Goal: Task Accomplishment & Management: Complete application form

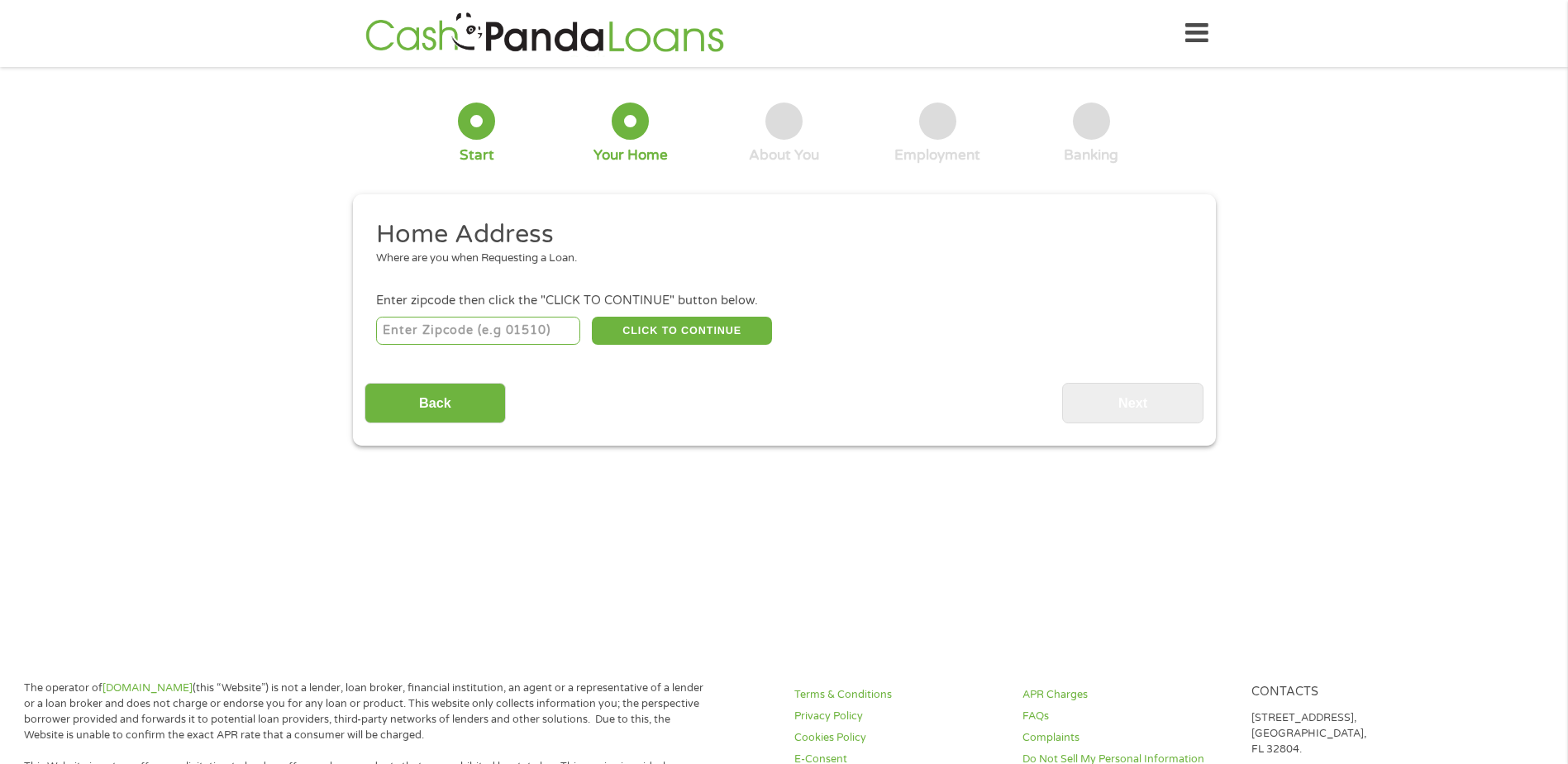
click at [484, 333] on input "number" at bounding box center [478, 330] width 204 height 28
type input "72455"
click at [666, 333] on button "CLICK TO CONTINUE" at bounding box center [681, 330] width 180 height 28
type input "72455"
type input "Pocahontas"
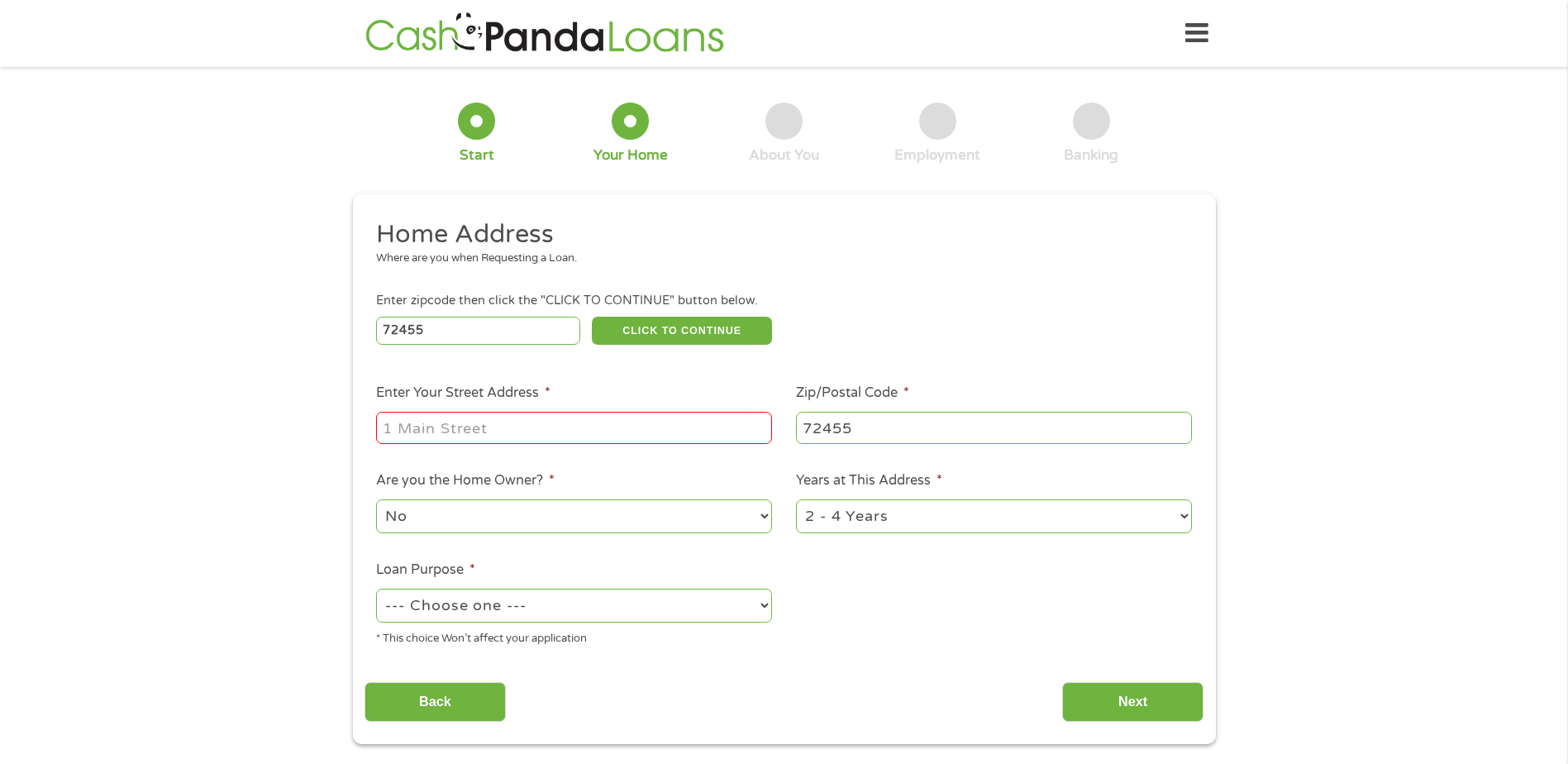
click at [572, 423] on input "Enter Your Street Address *" at bounding box center [574, 427] width 395 height 32
type input "[STREET_ADDRESS][PERSON_NAME]"
click at [768, 512] on select "No Yes" at bounding box center [574, 515] width 395 height 34
select select "yes"
click at [376, 499] on select "No Yes" at bounding box center [574, 515] width 395 height 34
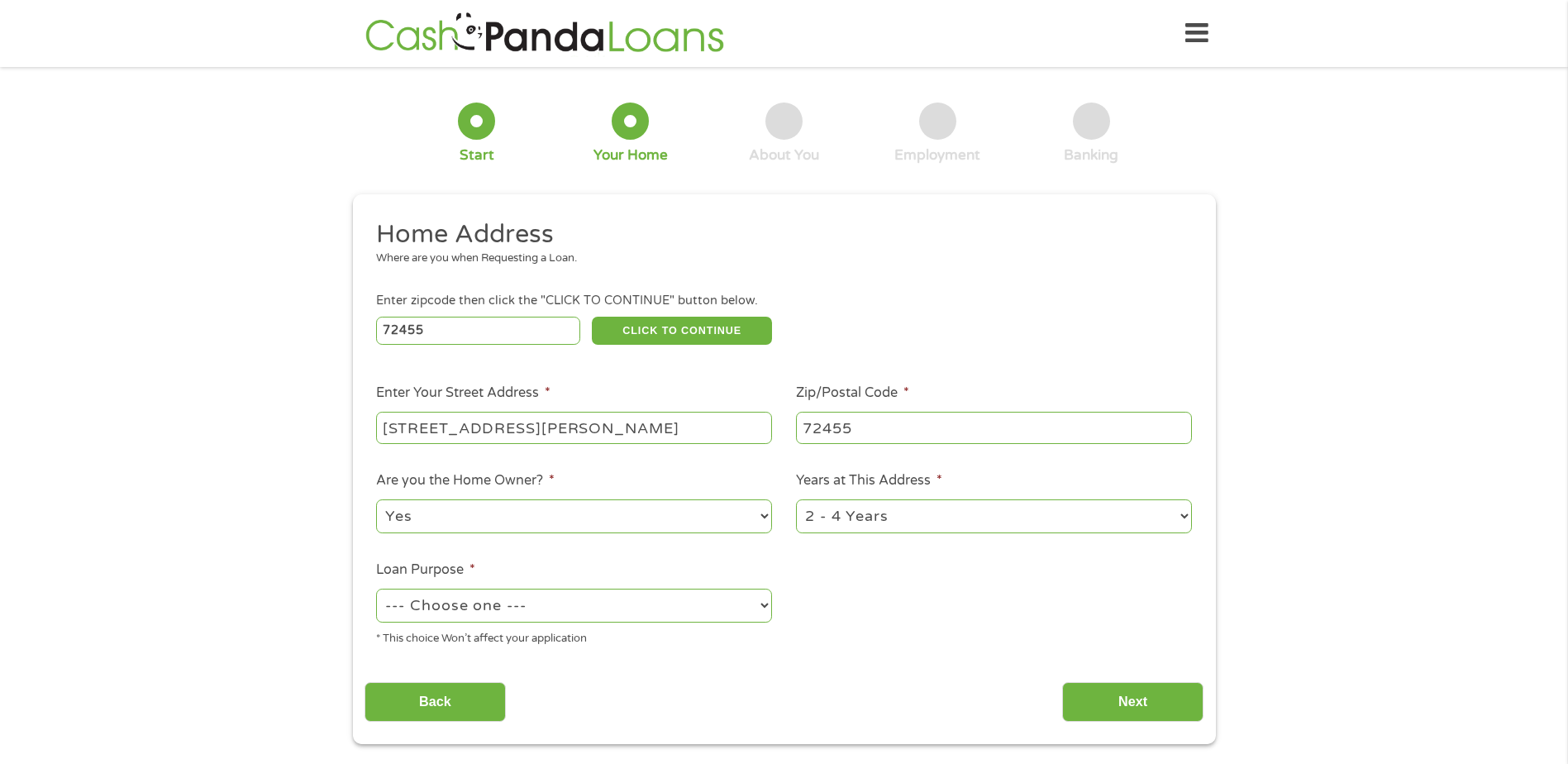
click at [1187, 514] on select "1 Year or less 1 - 2 Years 2 - 4 Years Over 4 Years" at bounding box center [994, 515] width 395 height 34
select select "60months"
click at [796, 499] on select "1 Year or less 1 - 2 Years 2 - 4 Years Over 4 Years" at bounding box center [994, 515] width 395 height 34
click at [764, 608] on select "--- Choose one --- Pay Bills Debt Consolidation Home Improvement Major Purchase…" at bounding box center [574, 605] width 395 height 34
select select "other"
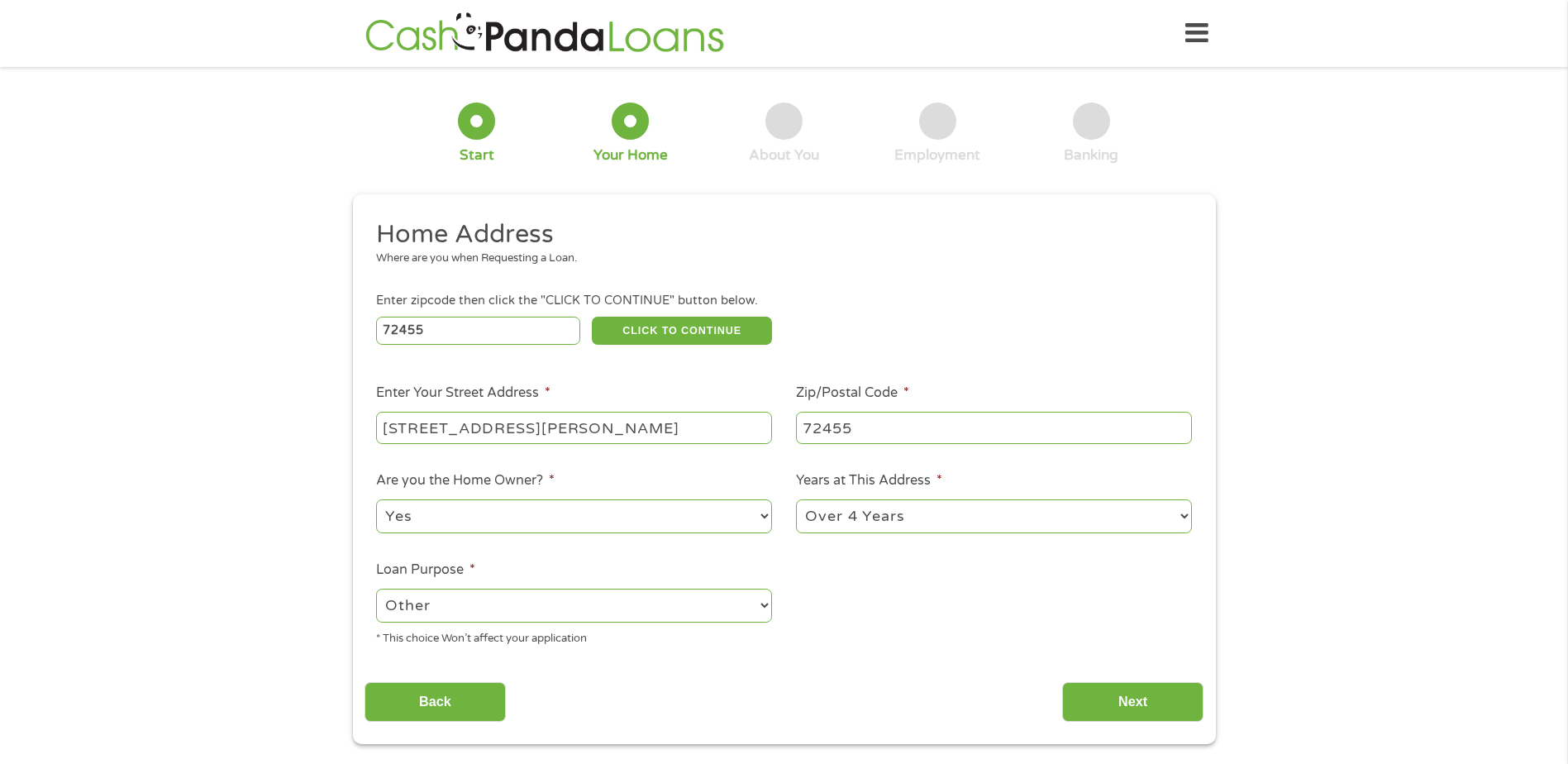
click at [376, 589] on select "--- Choose one --- Pay Bills Debt Consolidation Home Improvement Major Purchase…" at bounding box center [574, 605] width 395 height 34
click at [1132, 710] on input "Next" at bounding box center [1133, 702] width 141 height 41
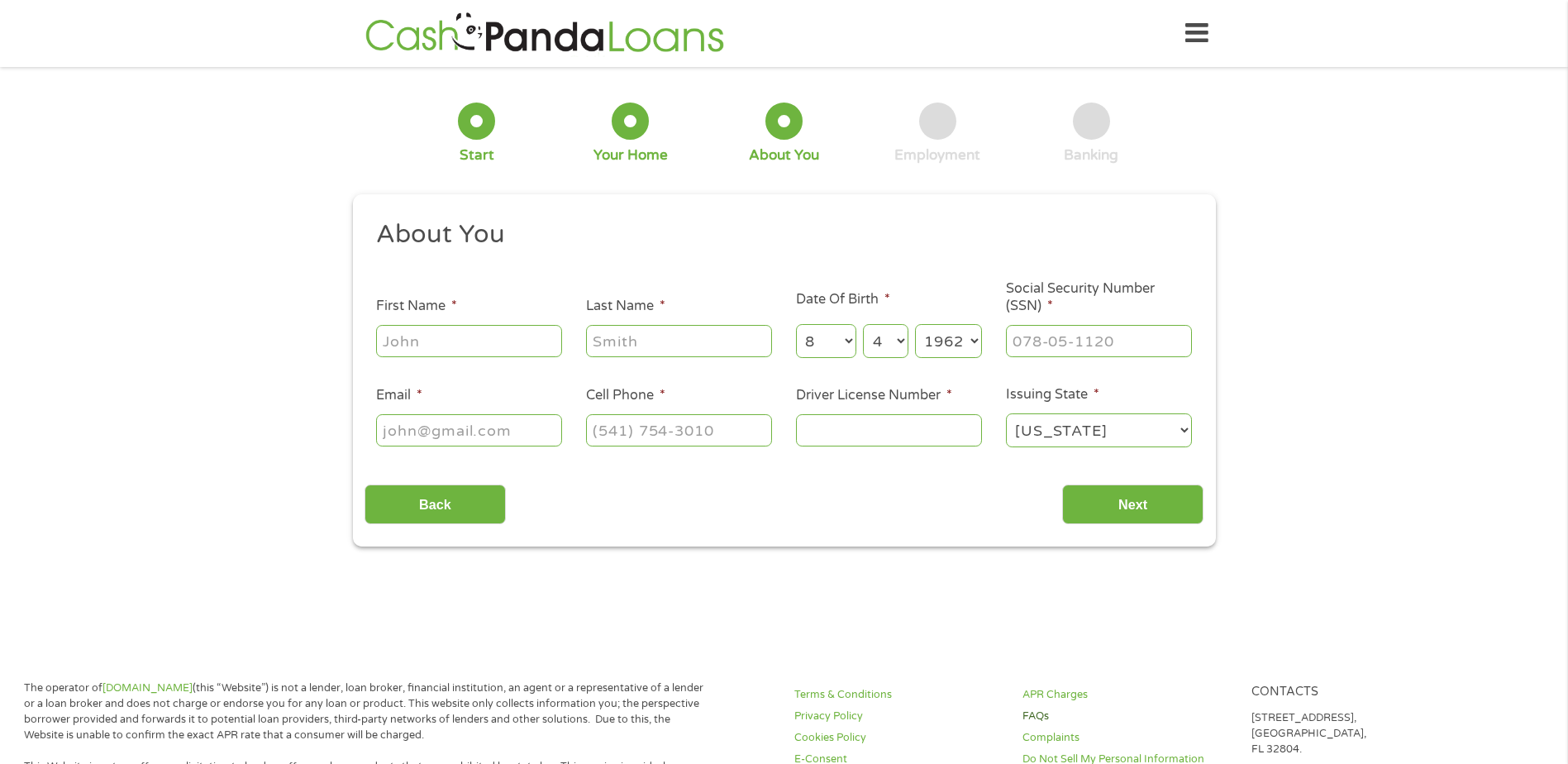
scroll to position [6, 6]
click at [548, 351] on input "First Name *" at bounding box center [469, 340] width 186 height 32
type input "[PERSON_NAME]"
type input "[EMAIL_ADDRESS][DOMAIN_NAME]"
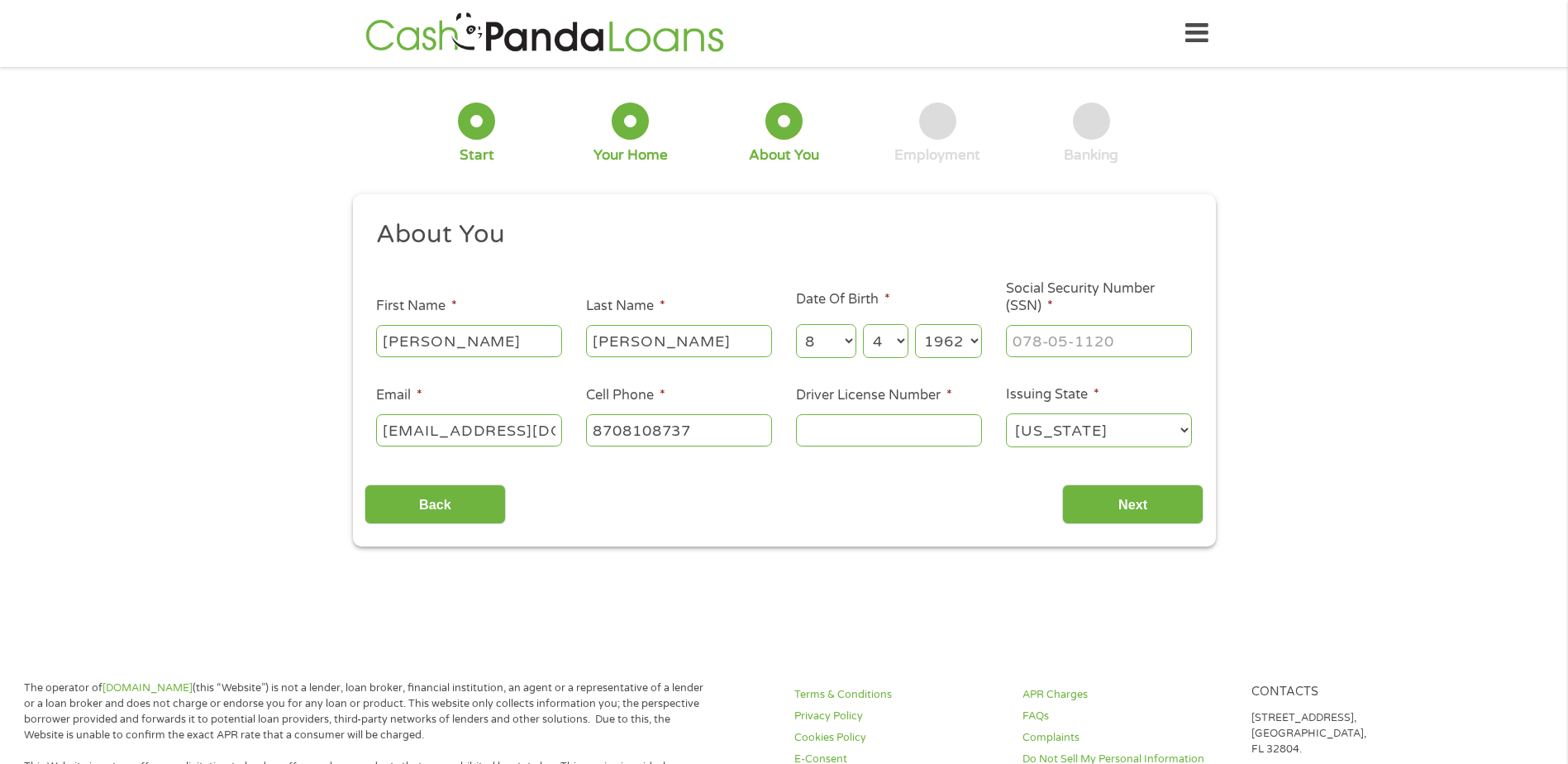
type input "[PHONE_NUMBER]"
click at [1044, 343] on input "___-__-____" at bounding box center [1098, 340] width 186 height 32
type input "431-37-6649"
click at [867, 431] on input "Driver License Number *" at bounding box center [889, 430] width 186 height 32
type input "938401556"
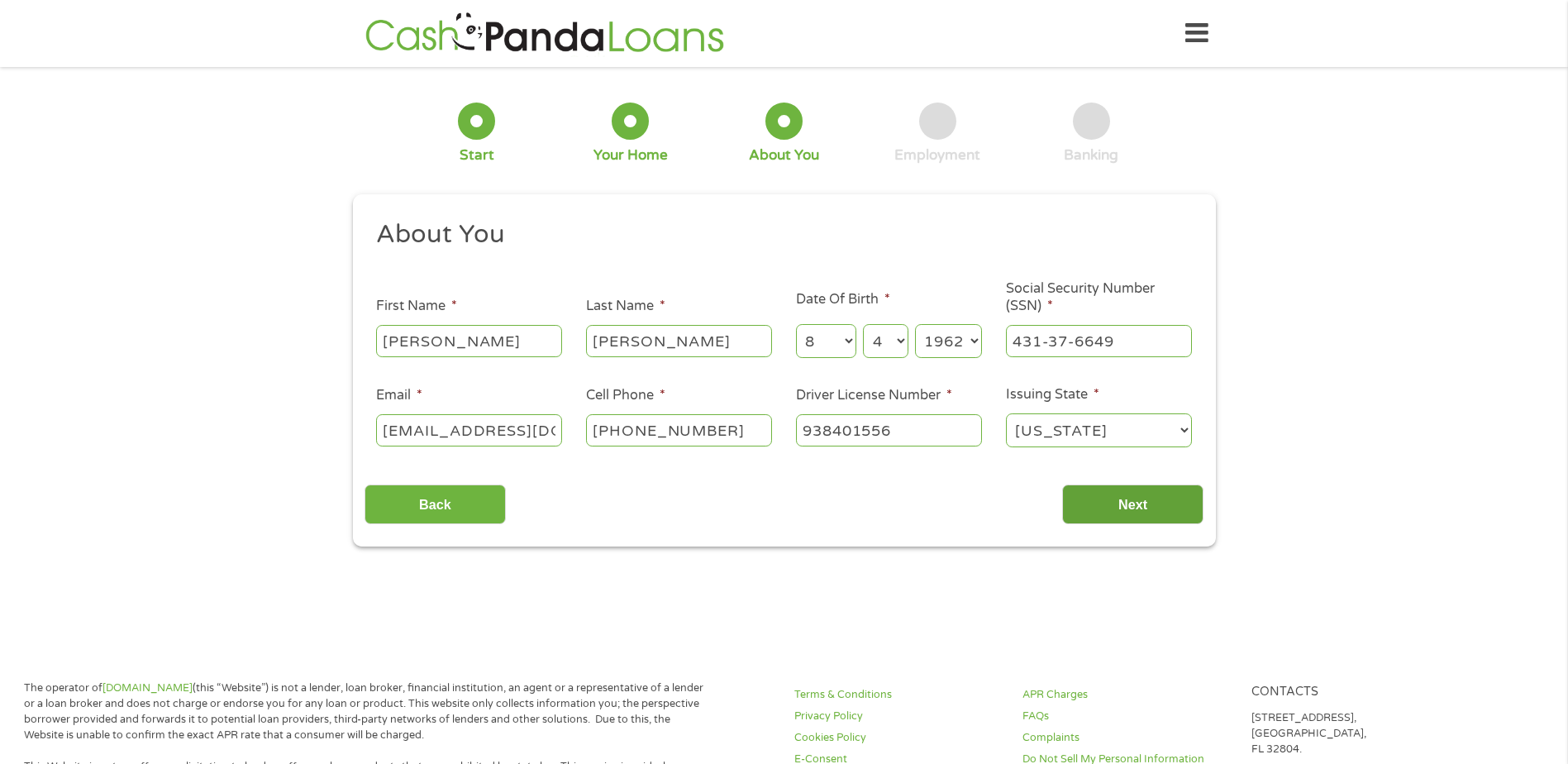
click at [1122, 506] on input "Next" at bounding box center [1133, 504] width 141 height 41
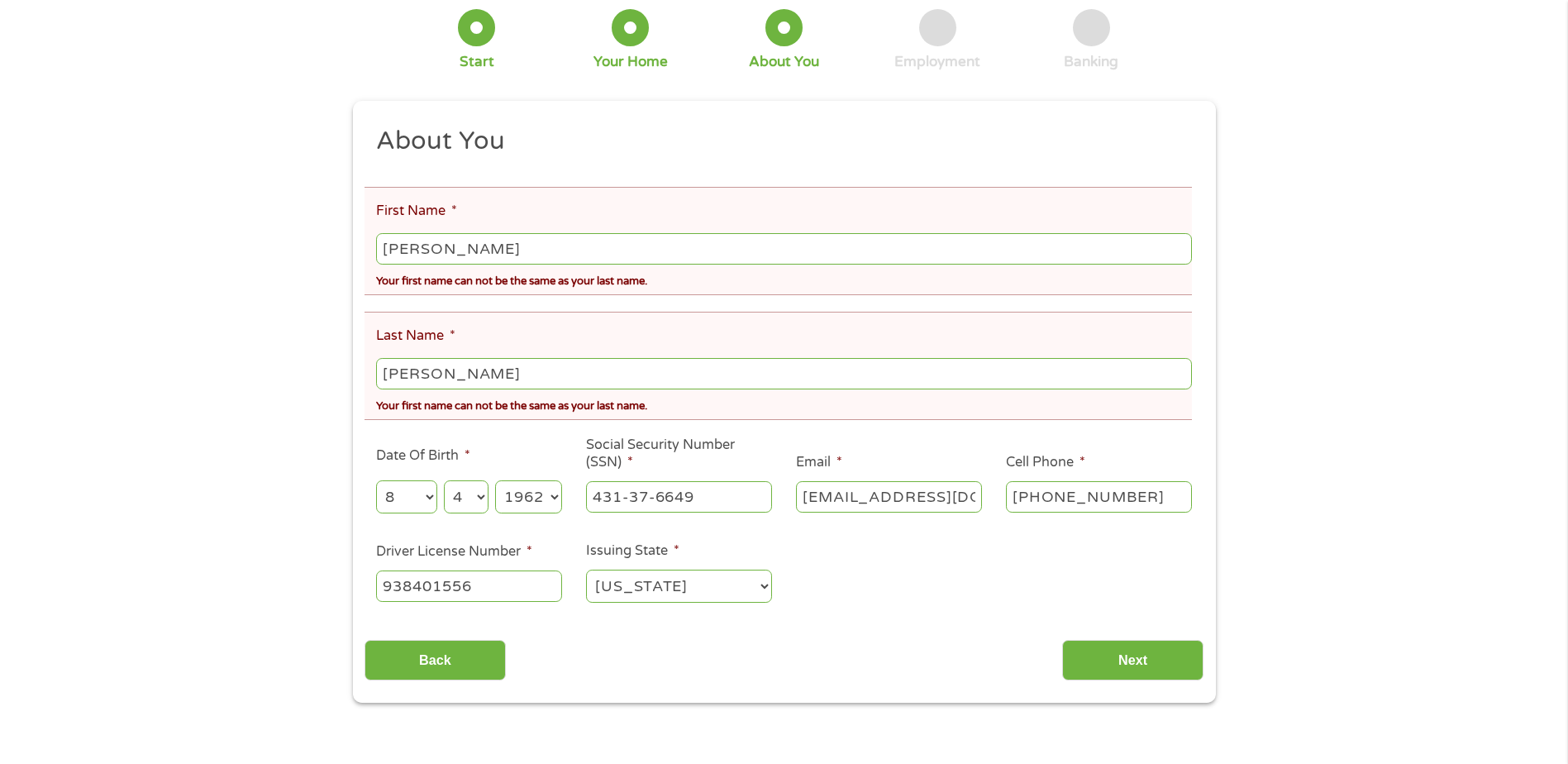
scroll to position [248, 0]
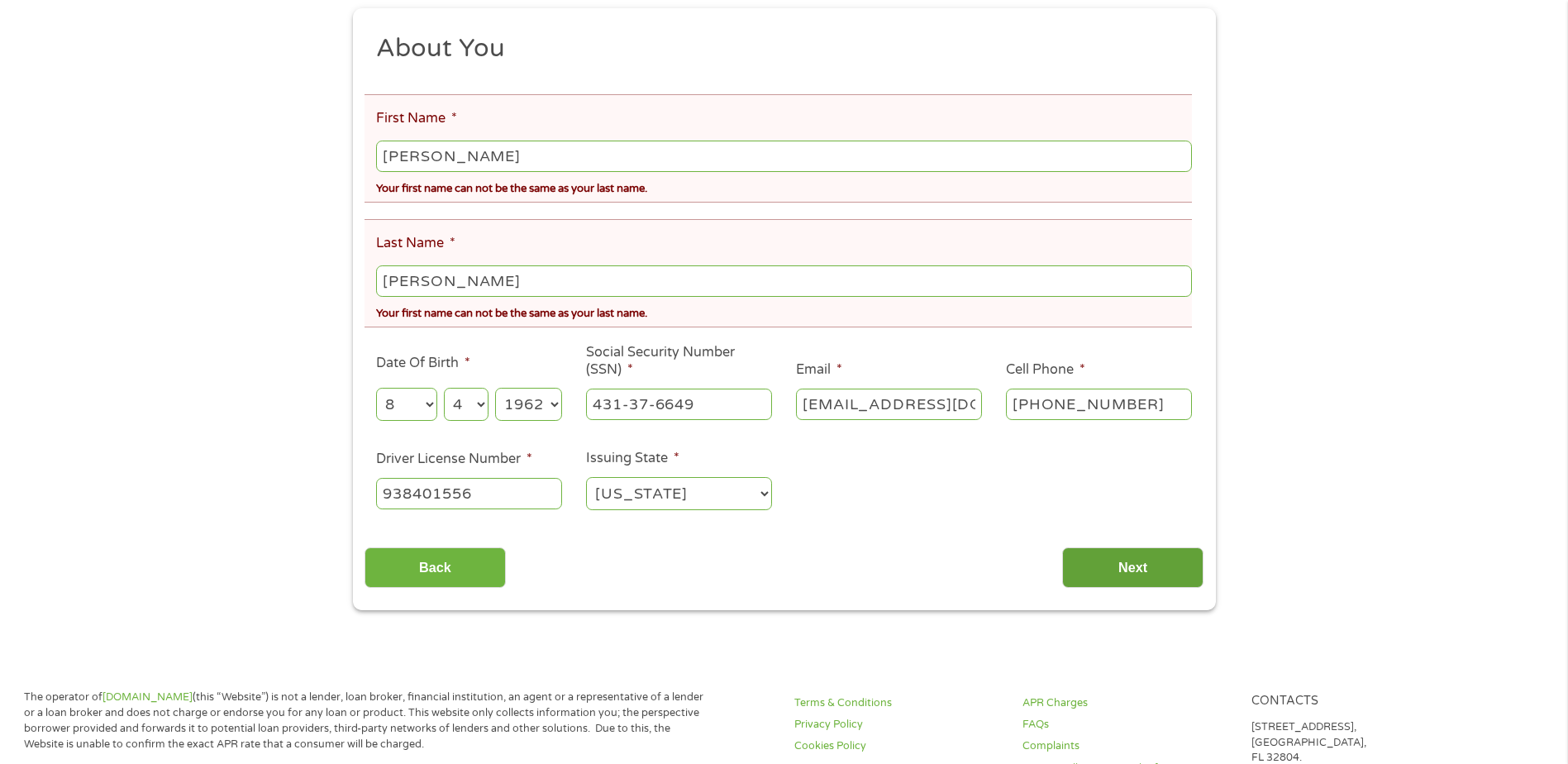
click at [1086, 567] on input "Next" at bounding box center [1133, 567] width 141 height 41
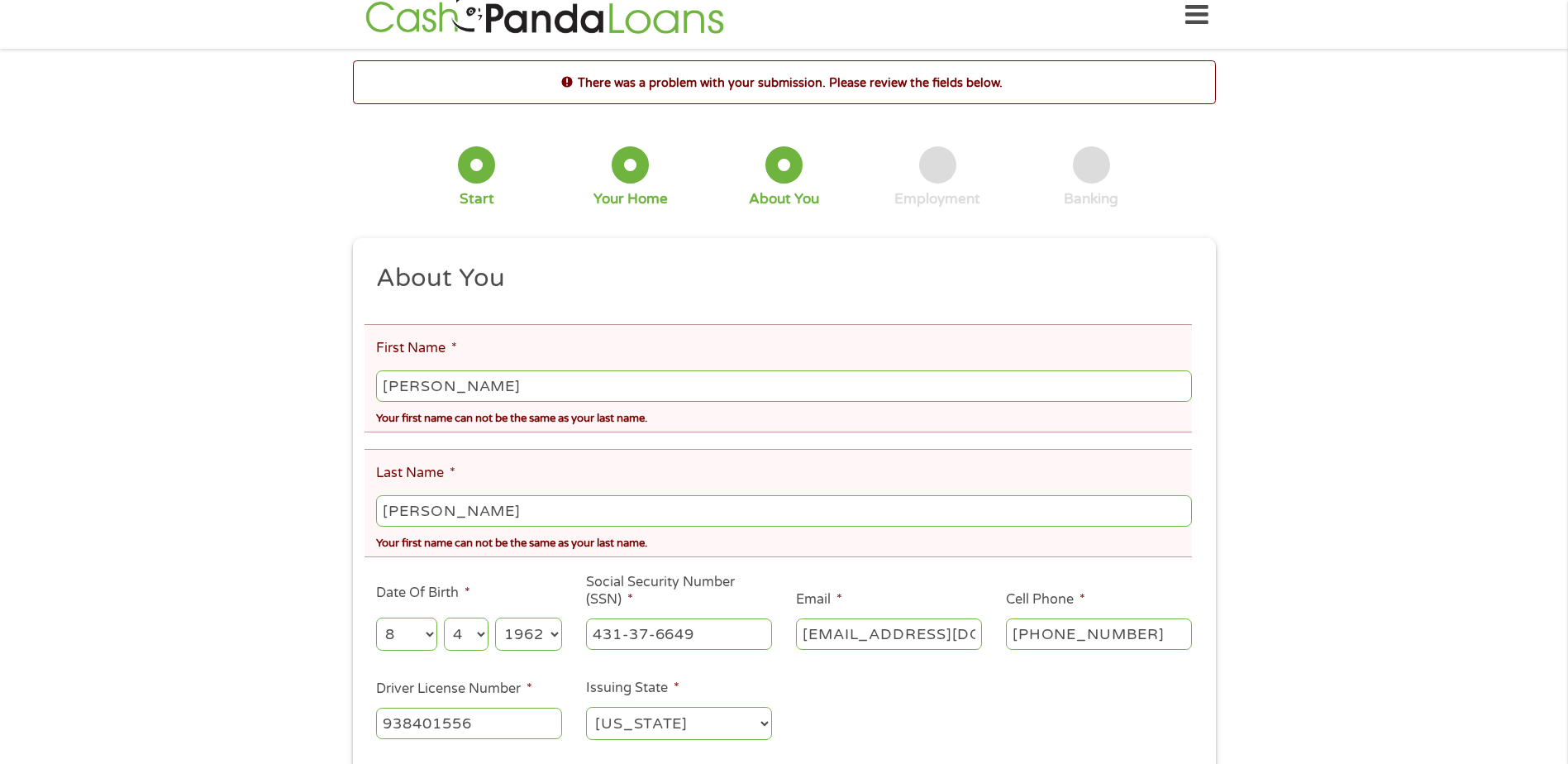
scroll to position [0, 0]
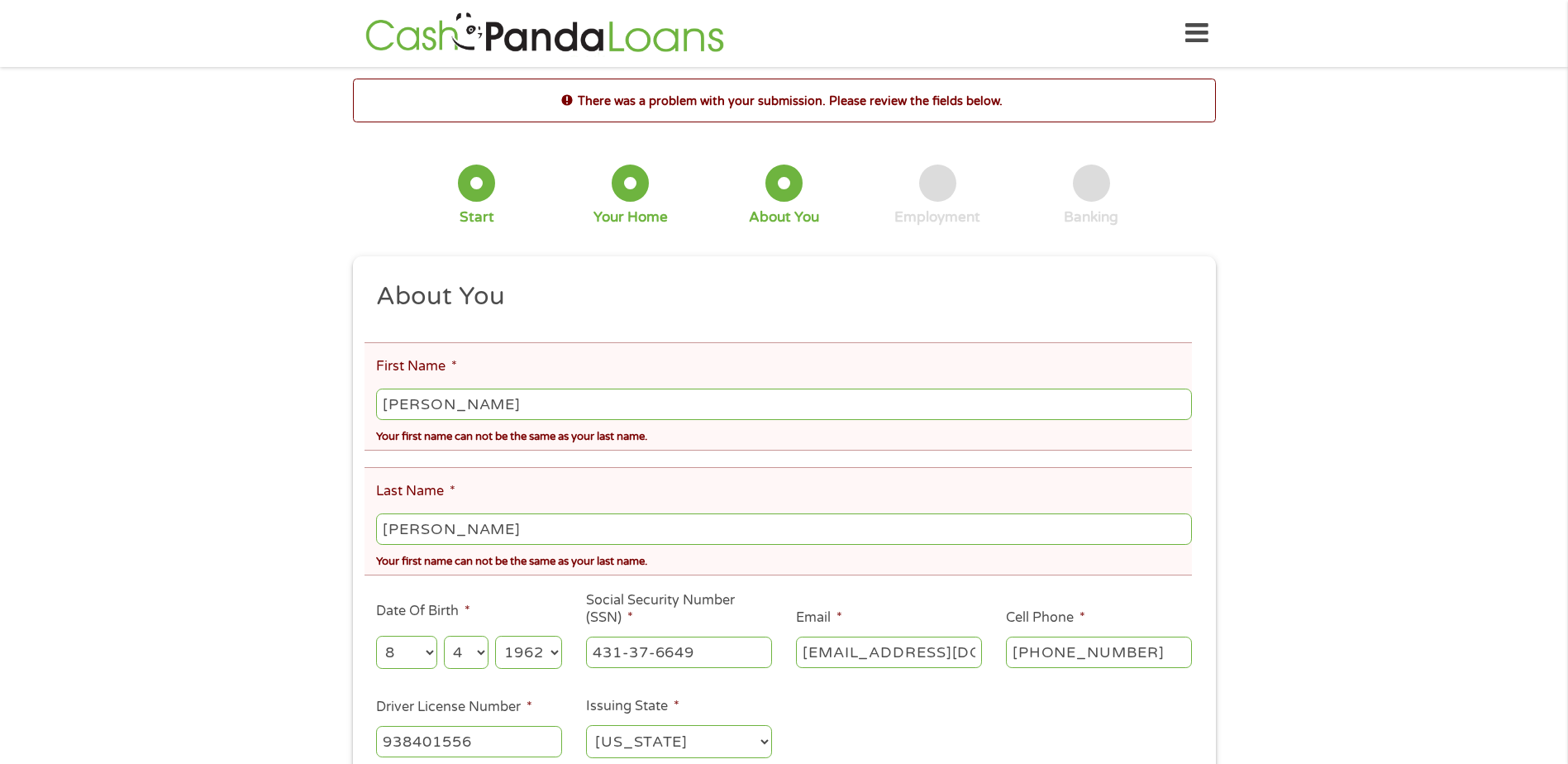
click at [436, 528] on input "[PERSON_NAME]" at bounding box center [784, 529] width 814 height 32
type input "R"
type input "[PERSON_NAME]"
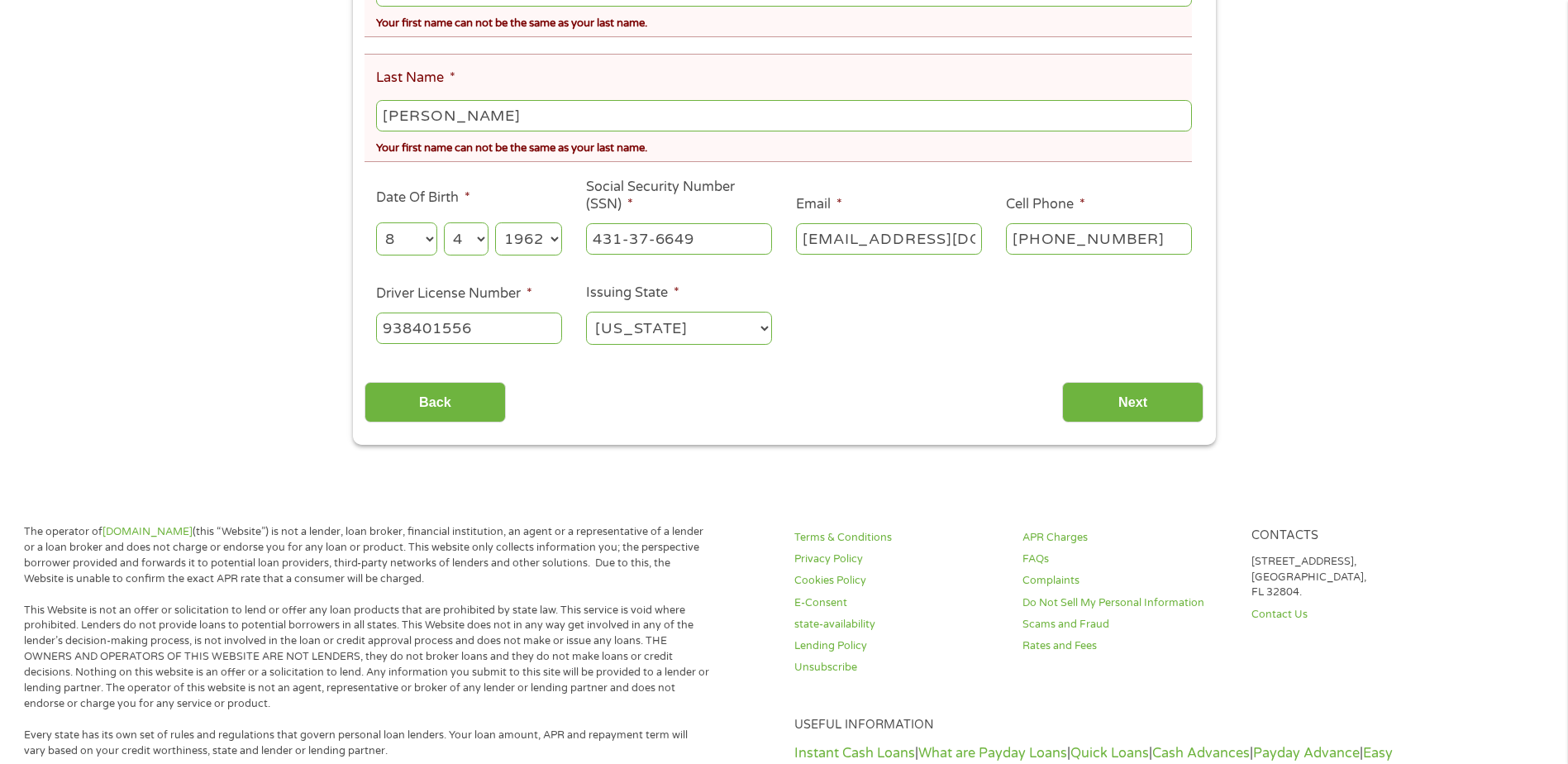
scroll to position [330, 0]
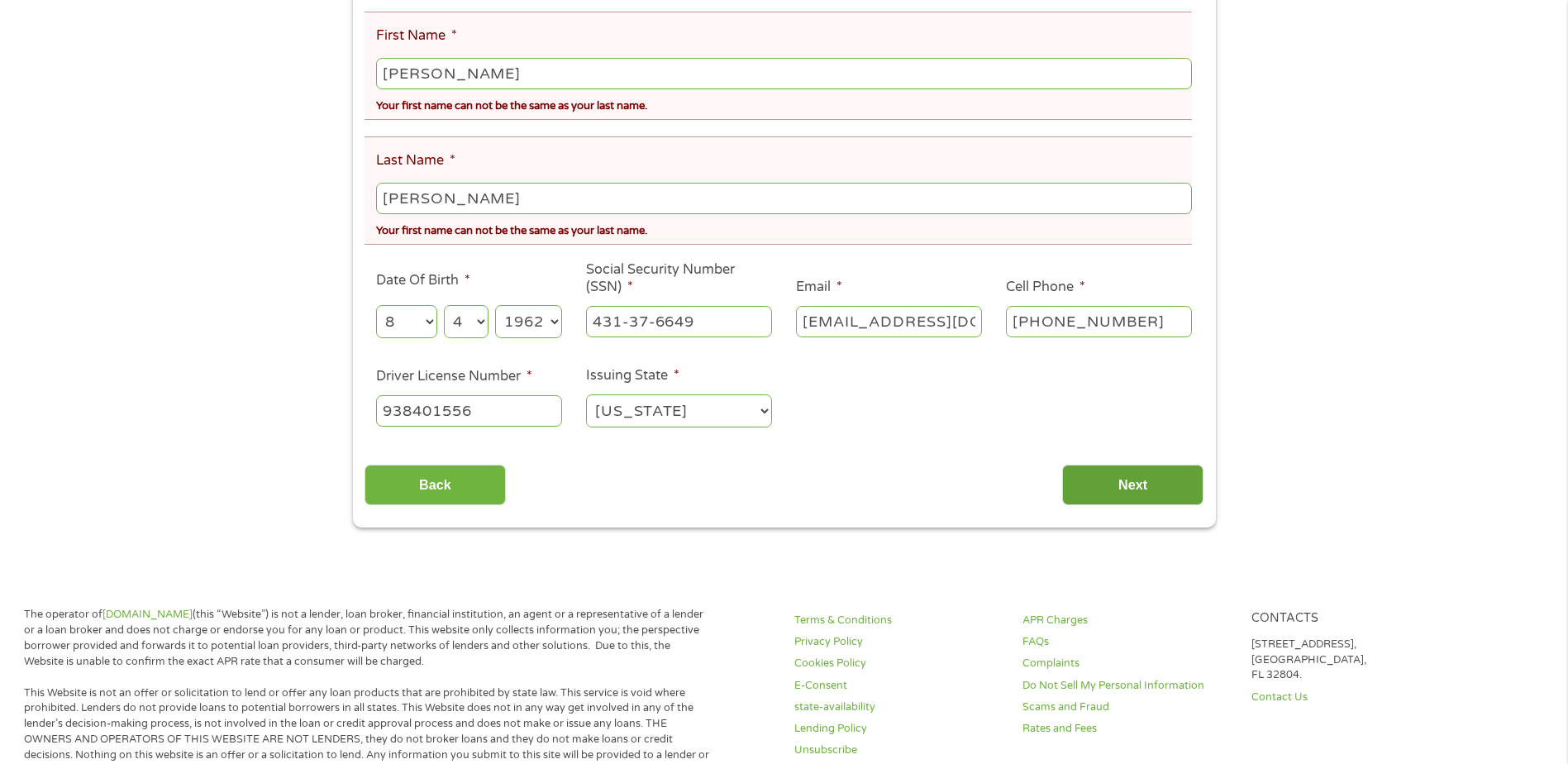
click at [1134, 472] on input "Next" at bounding box center [1133, 485] width 141 height 41
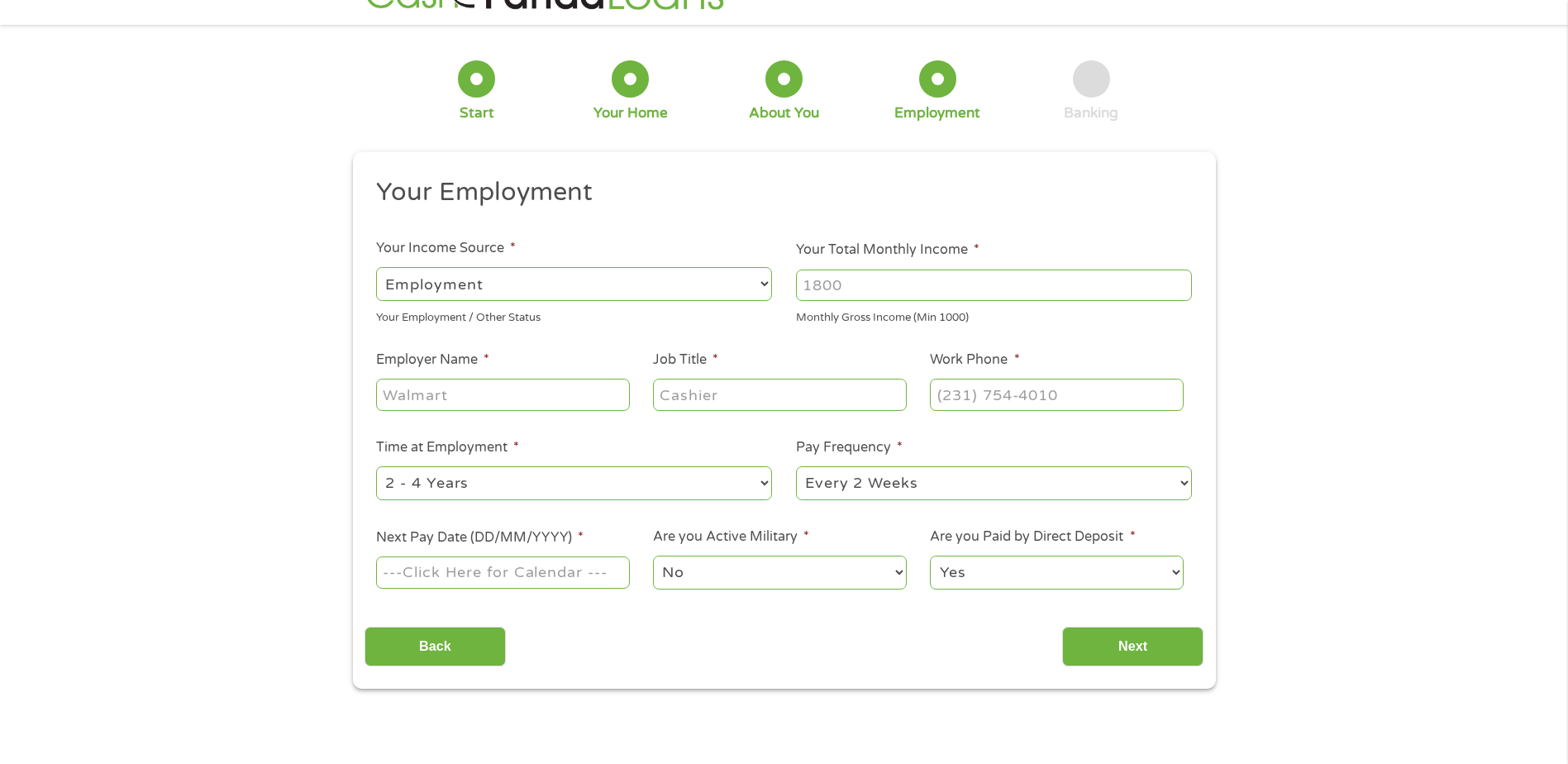
scroll to position [0, 0]
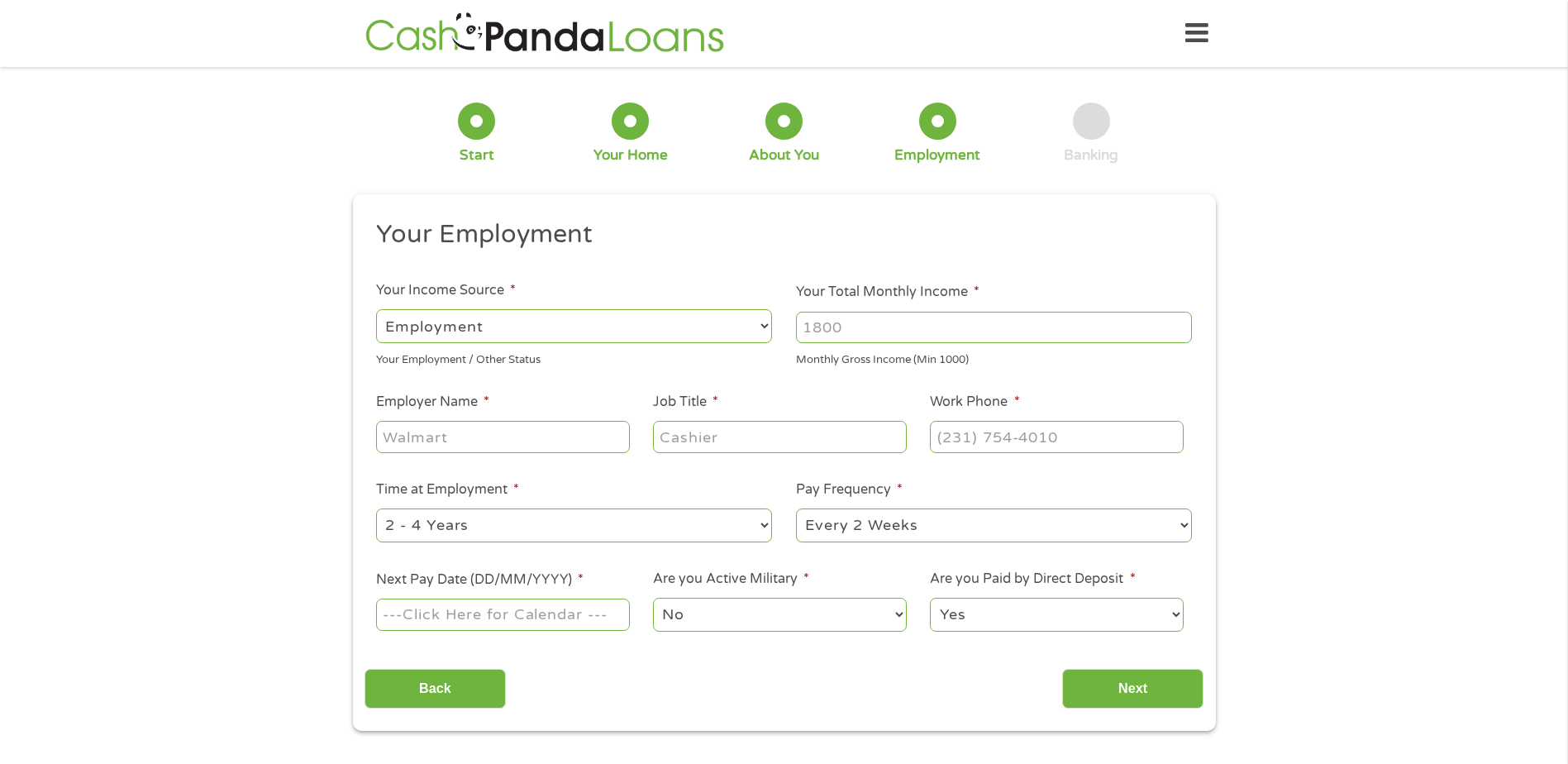
click at [761, 322] on select "--- Choose one --- Employment [DEMOGRAPHIC_DATA] Benefits" at bounding box center [574, 326] width 395 height 34
select select "benefits"
click at [376, 309] on select "--- Choose one --- Employment [DEMOGRAPHIC_DATA] Benefits" at bounding box center [574, 326] width 395 height 34
type input "Other"
type input "[PHONE_NUMBER]"
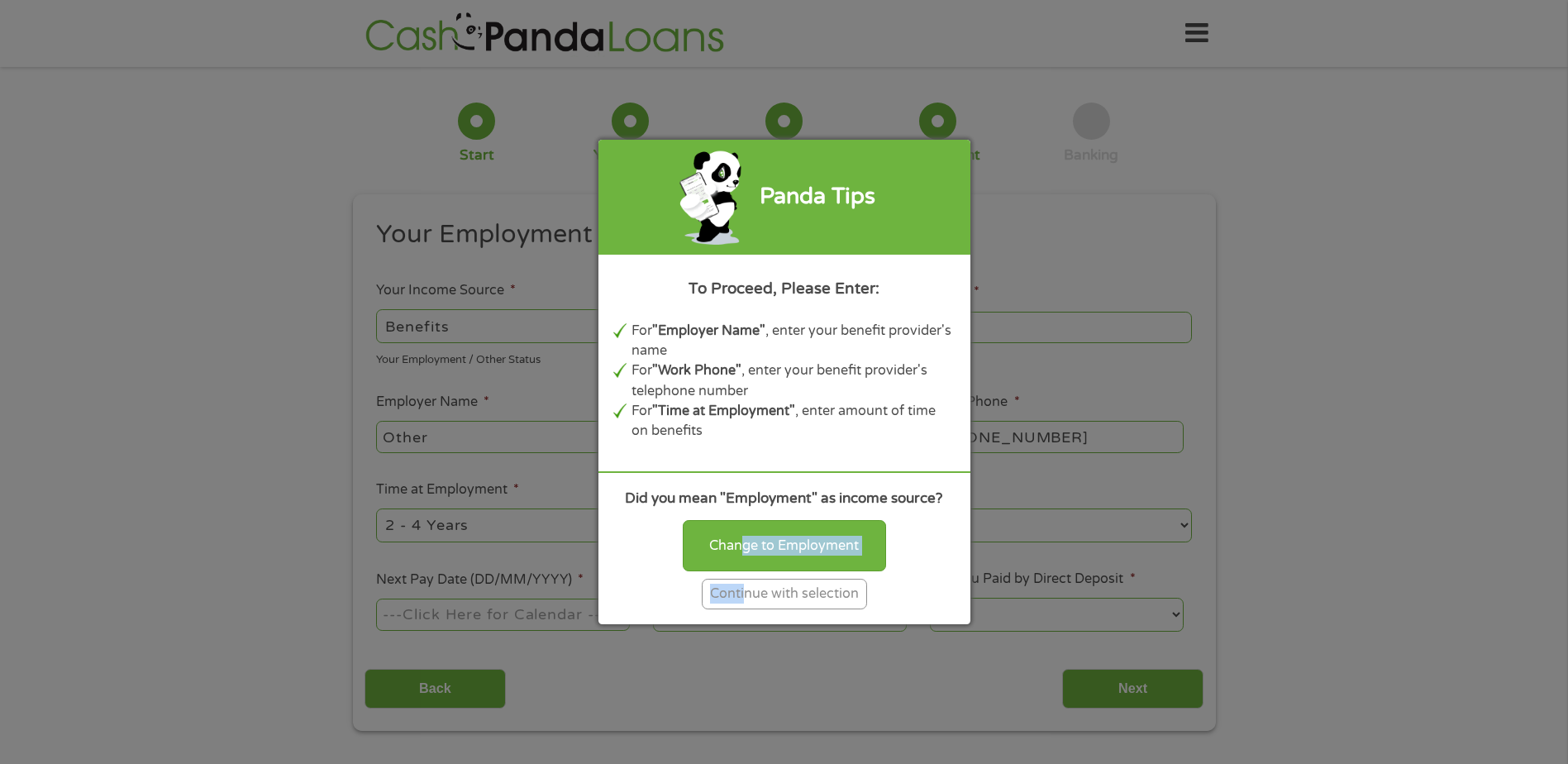
drag, startPoint x: 743, startPoint y: 545, endPoint x: 745, endPoint y: 592, distance: 47.0
click at [745, 592] on div "Change to Employment Continue with selection" at bounding box center [784, 561] width 342 height 97
click at [745, 592] on div "Continue with selection" at bounding box center [784, 594] width 165 height 31
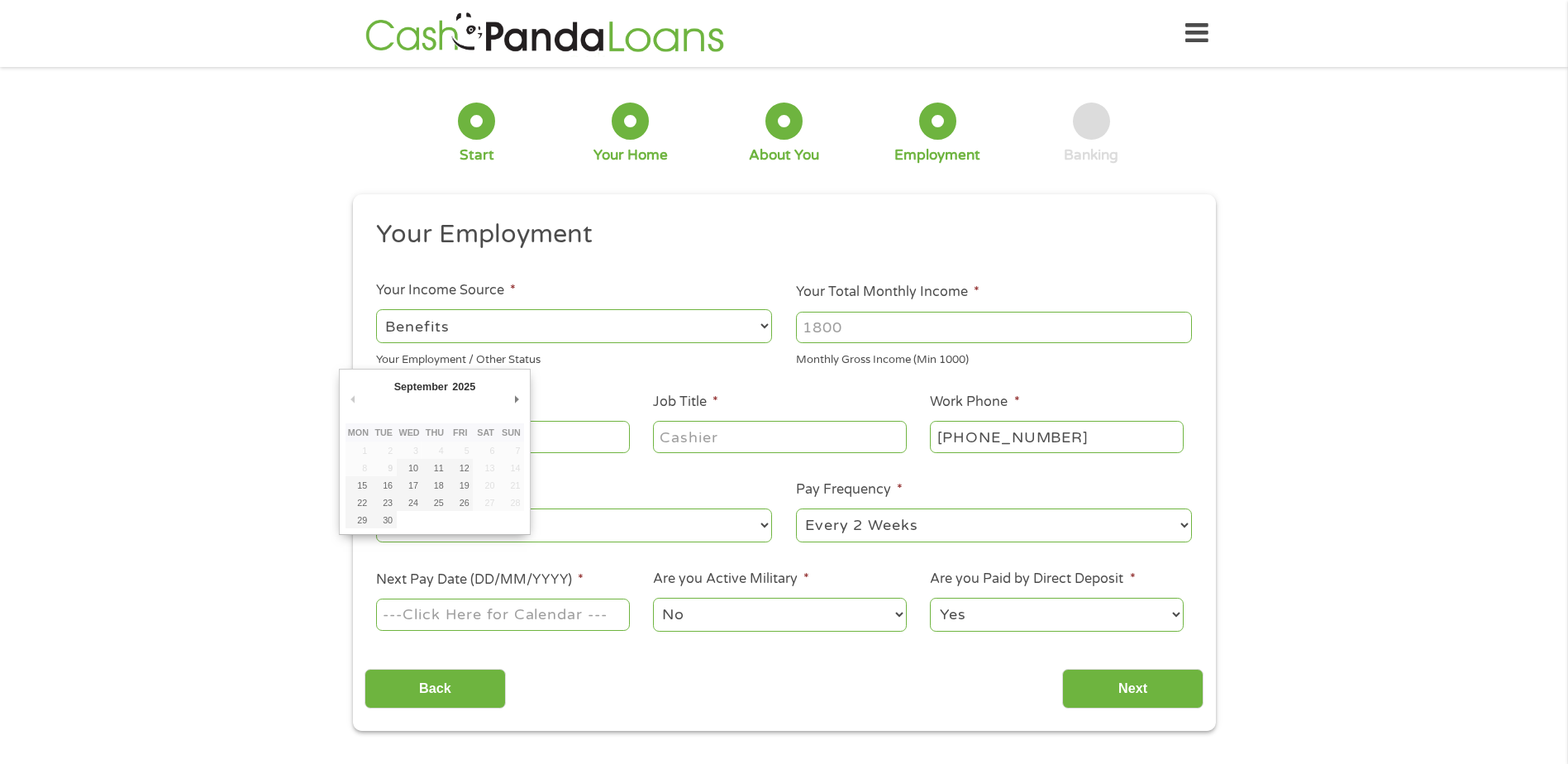
click at [469, 613] on input "Next Pay Date (DD/MM/YYYY) *" at bounding box center [502, 614] width 253 height 32
click at [414, 611] on input "Next Pay Date (DD/MM/YYYY) *" at bounding box center [502, 614] width 253 height 32
click at [442, 616] on input "Next Pay Date (DD/MM/YYYY) *" at bounding box center [502, 614] width 253 height 32
type input "[DATE]"
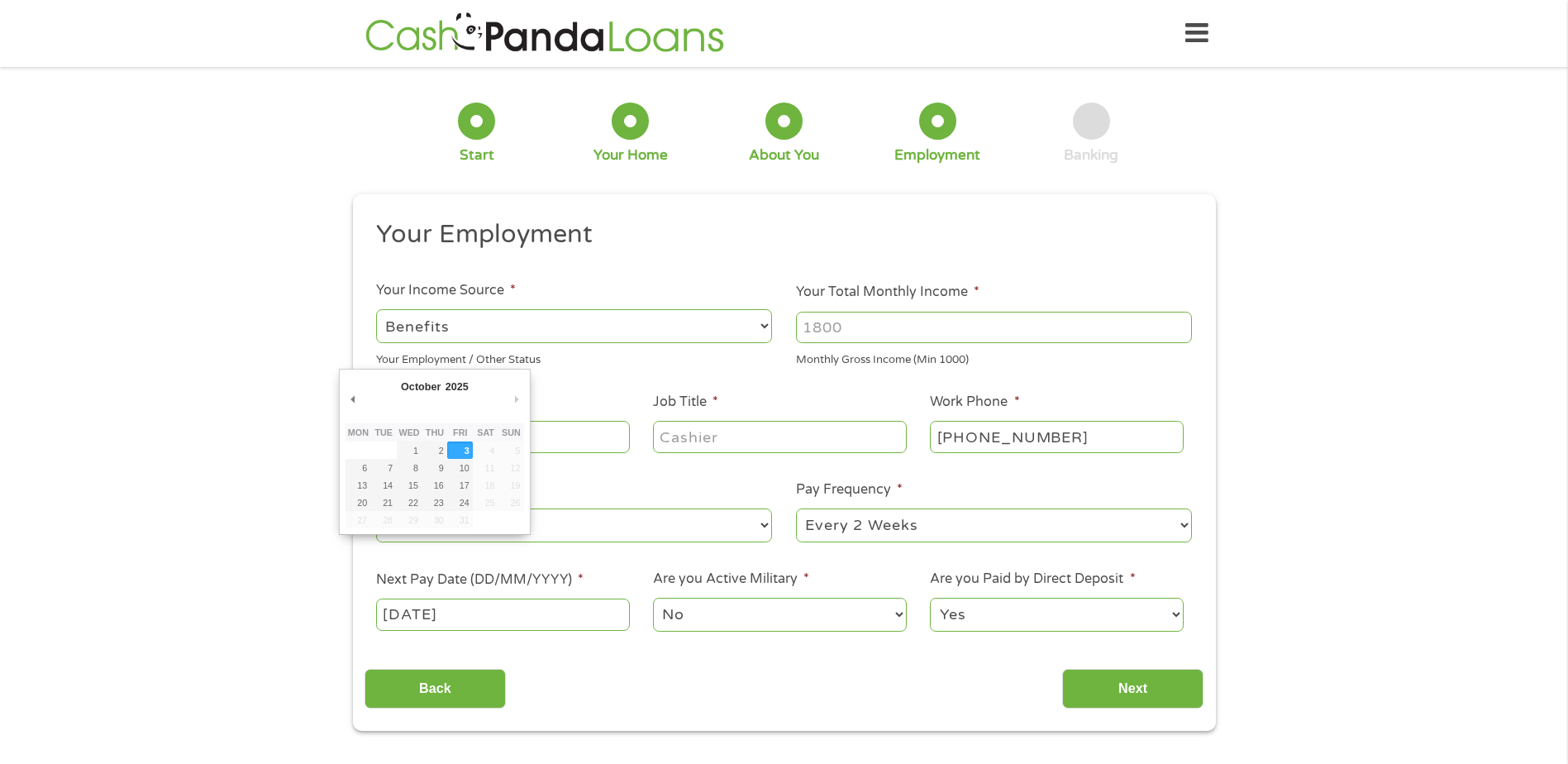
click at [398, 612] on input "[DATE]" at bounding box center [502, 614] width 253 height 32
click at [493, 615] on input "[DATE]" at bounding box center [502, 614] width 253 height 32
click at [478, 612] on input "[DATE]" at bounding box center [502, 614] width 253 height 32
click at [482, 612] on input "[DATE]" at bounding box center [502, 614] width 253 height 32
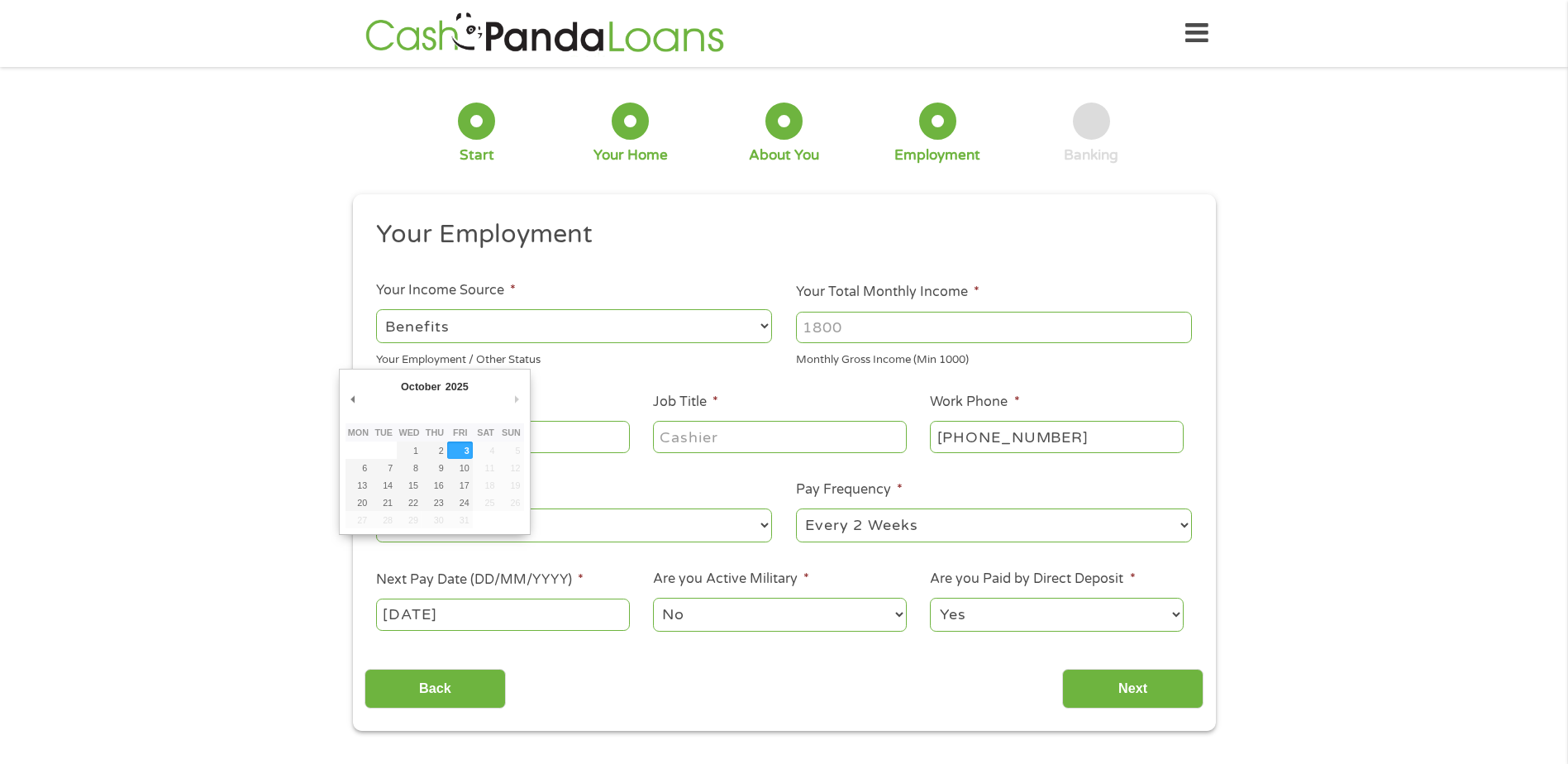
click at [482, 612] on input "[DATE]" at bounding box center [502, 614] width 253 height 32
click at [317, 444] on div "1 Start 2 Your Home 3 About You 4 Employment 5 Banking 6 This field is hidden w…" at bounding box center [784, 405] width 1568 height 652
click at [480, 612] on input "[DATE]" at bounding box center [502, 614] width 253 height 32
click at [492, 565] on ul "Your Employment Your Income Source * --- Choose one --- Employment [DEMOGRAPHIC…" at bounding box center [784, 433] width 839 height 428
click at [478, 572] on label "Next Pay Date (DD/MM/YYYY) *" at bounding box center [480, 580] width 208 height 17
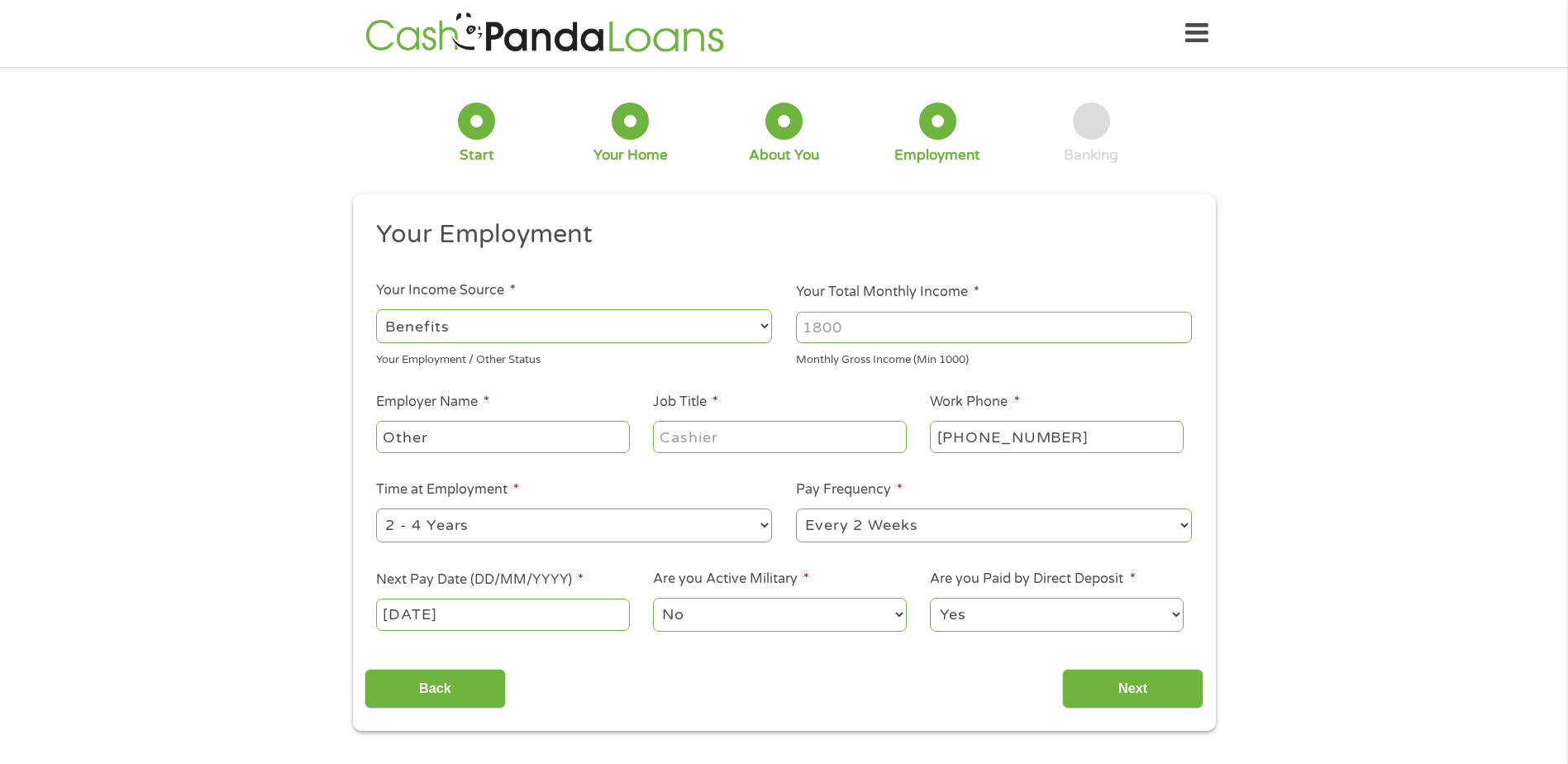
click at [478, 599] on input "[DATE]" at bounding box center [502, 614] width 253 height 32
click at [515, 576] on label "Next Pay Date (DD/MM/YYYY) *" at bounding box center [480, 580] width 208 height 17
click at [515, 599] on input "[DATE]" at bounding box center [502, 614] width 253 height 32
click at [511, 618] on input "[DATE]" at bounding box center [502, 614] width 253 height 32
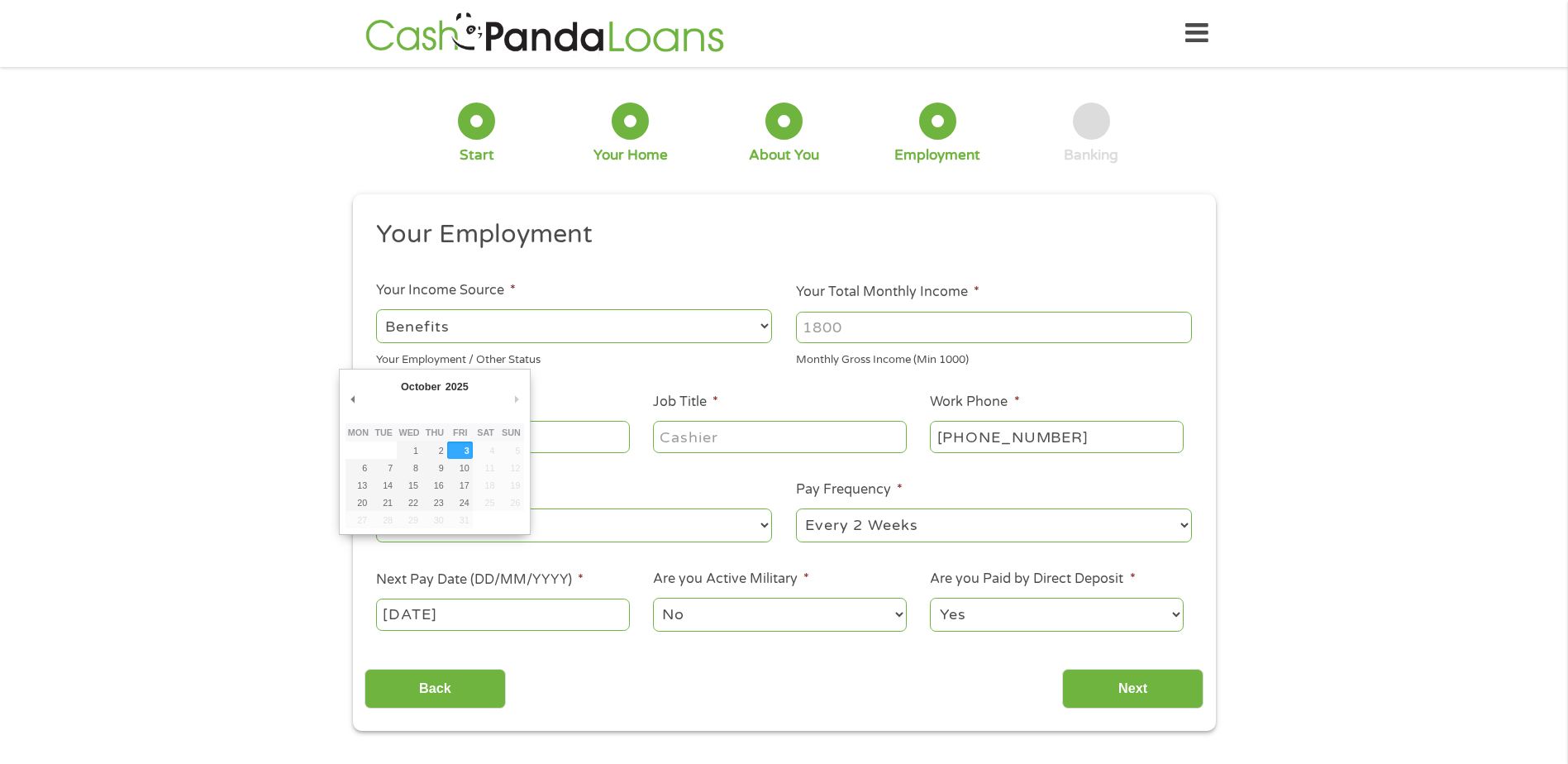
click at [482, 608] on input "[DATE]" at bounding box center [502, 614] width 253 height 32
click at [479, 608] on input "[DATE]" at bounding box center [502, 614] width 253 height 32
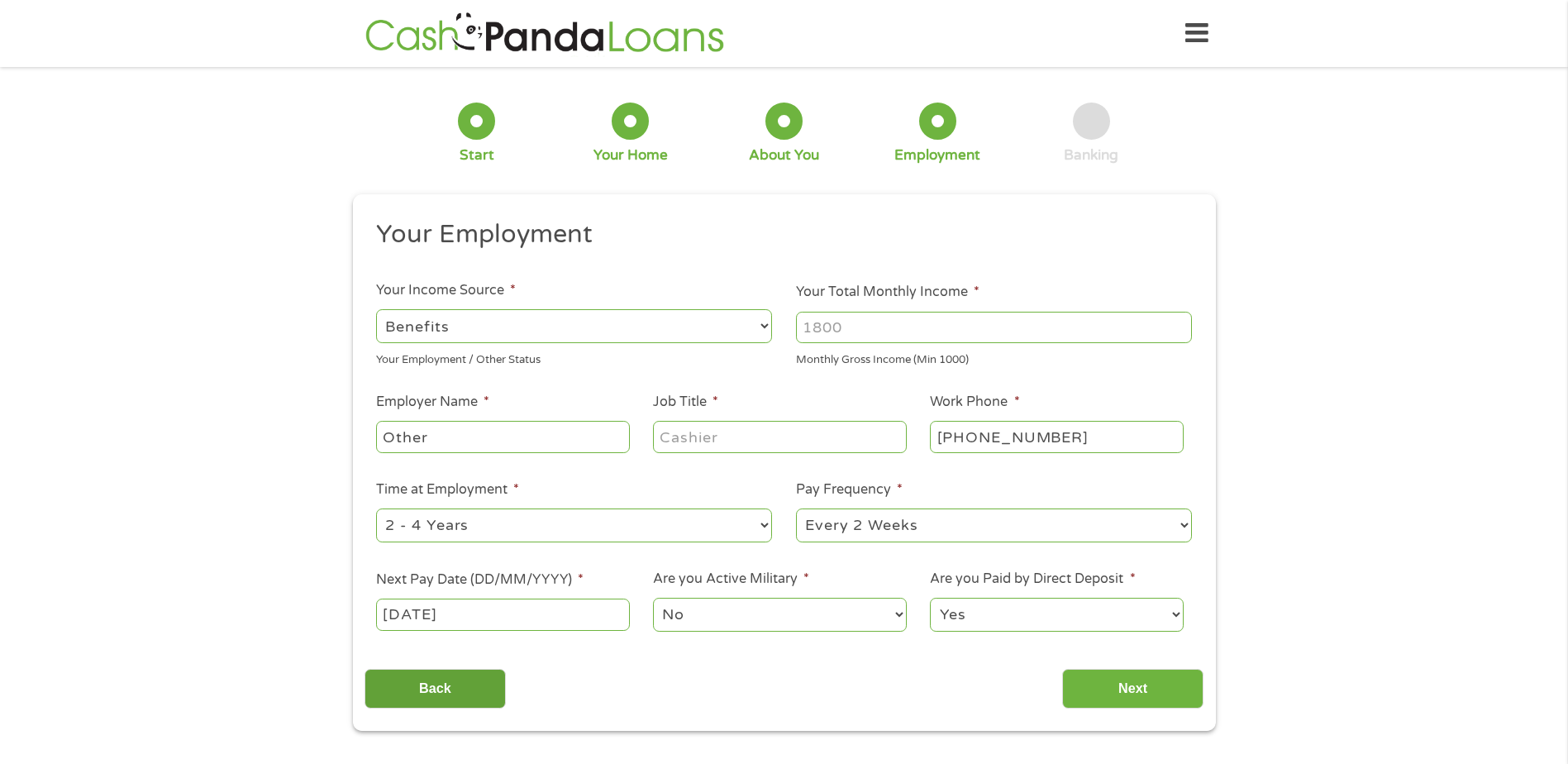
drag, startPoint x: 479, startPoint y: 608, endPoint x: 453, endPoint y: 697, distance: 92.7
click at [453, 697] on input "Back" at bounding box center [435, 689] width 141 height 41
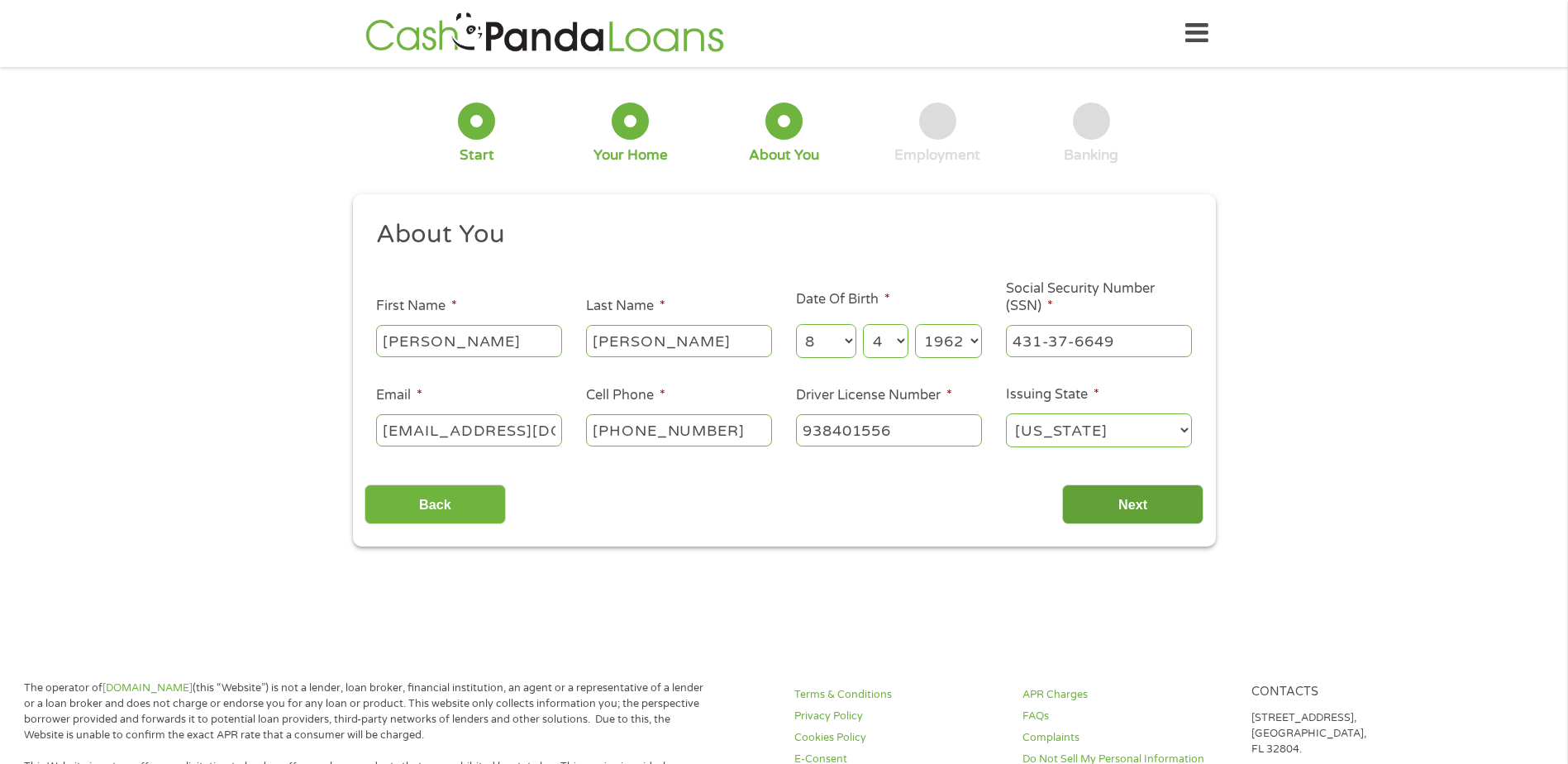
click at [1174, 502] on input "Next" at bounding box center [1133, 504] width 141 height 41
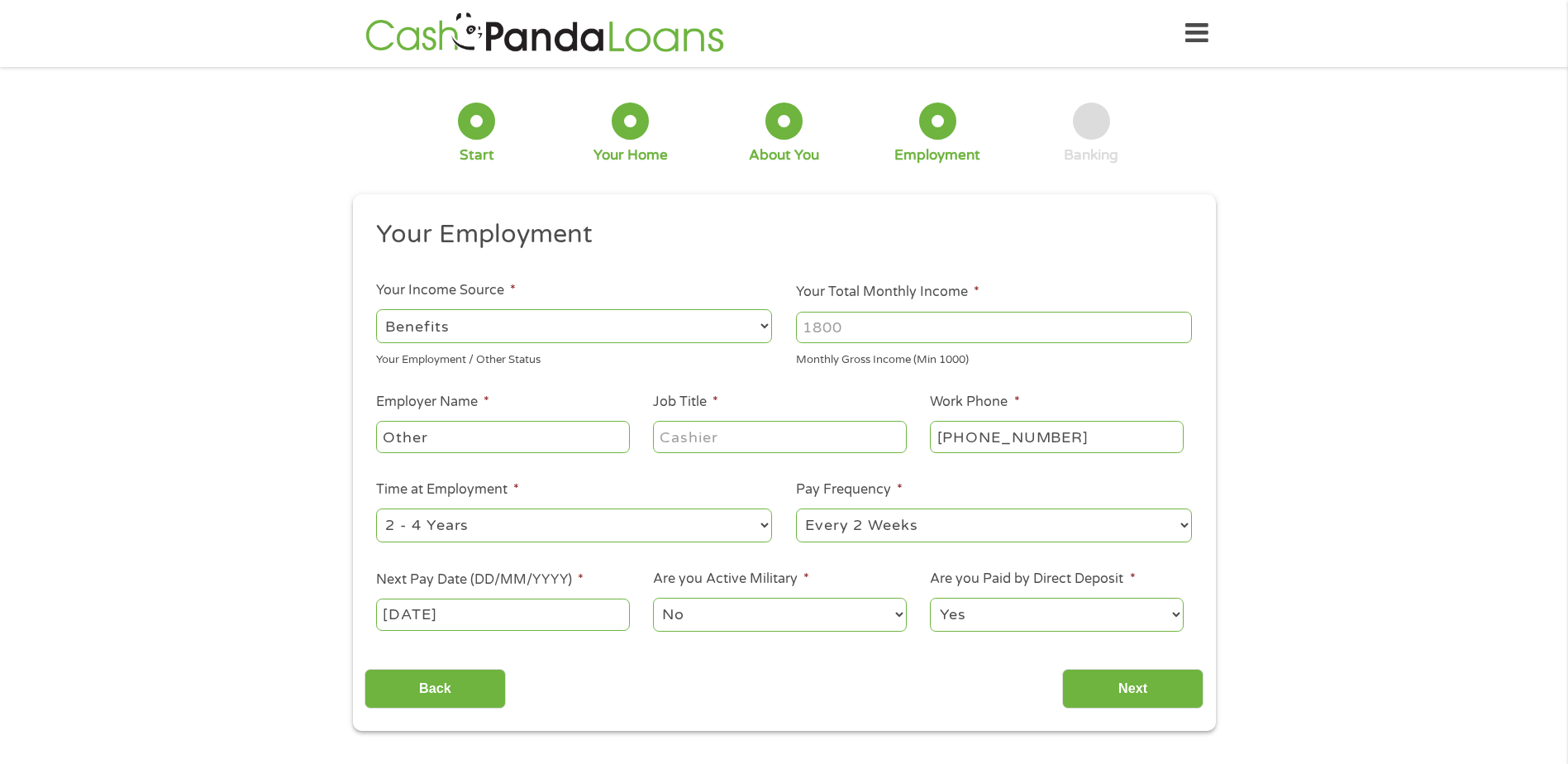
click at [1183, 525] on select "--- Choose one --- Every 2 Weeks Every Week Monthly Semi-Monthly" at bounding box center [994, 524] width 395 height 34
select select "monthly"
click at [796, 508] on select "--- Choose one --- Every 2 Weeks Every Week Monthly Semi-Monthly" at bounding box center [994, 524] width 395 height 34
click at [526, 621] on input "[DATE]" at bounding box center [502, 614] width 253 height 32
click at [498, 584] on label "Next Pay Date (DD/MM/YYYY) *" at bounding box center [480, 580] width 208 height 17
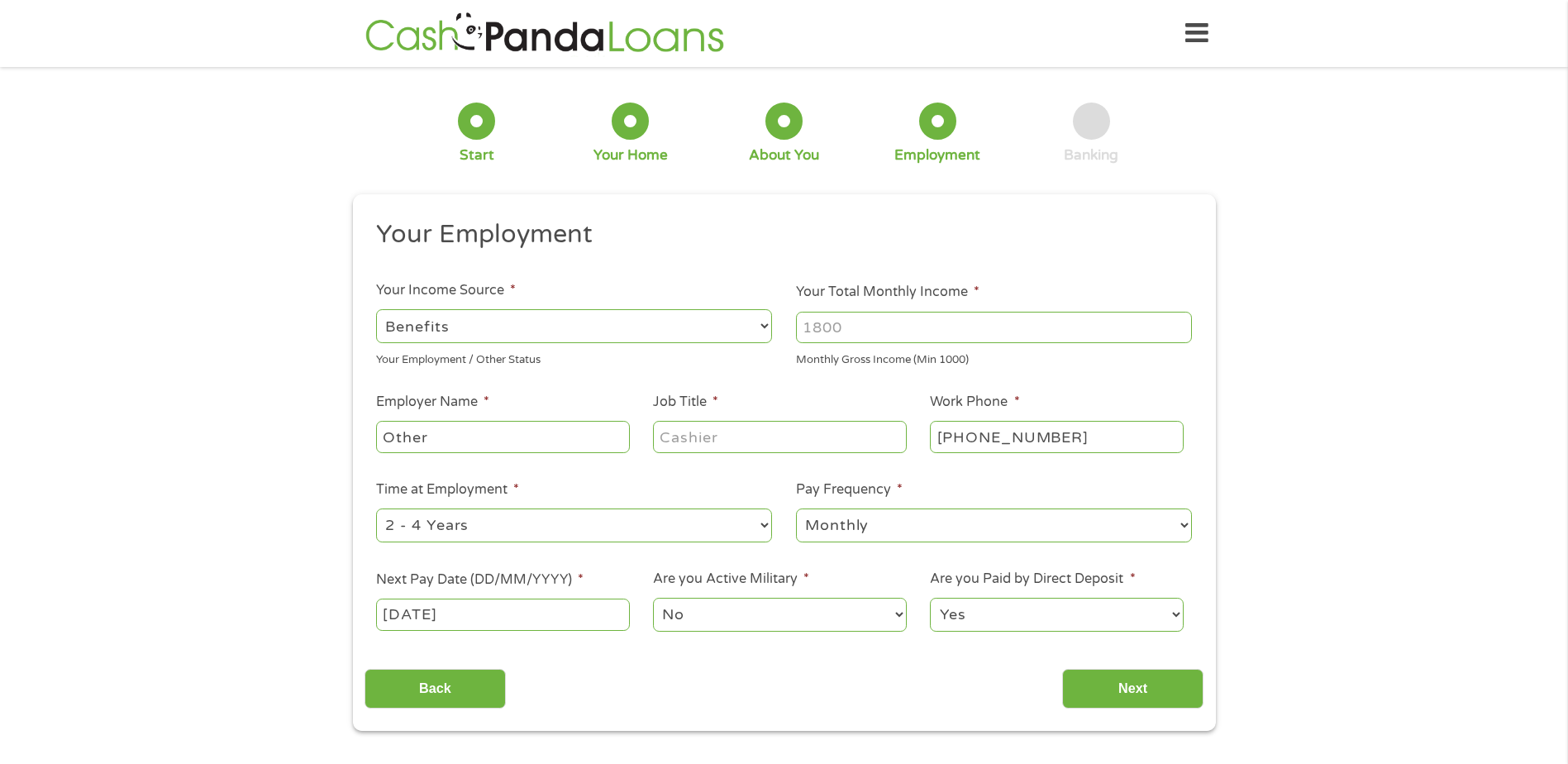
click at [498, 599] on input "[DATE]" at bounding box center [502, 614] width 253 height 32
click at [498, 584] on label "Next Pay Date (DD/MM/YYYY) *" at bounding box center [480, 580] width 208 height 17
click at [498, 599] on input "[DATE]" at bounding box center [502, 614] width 253 height 32
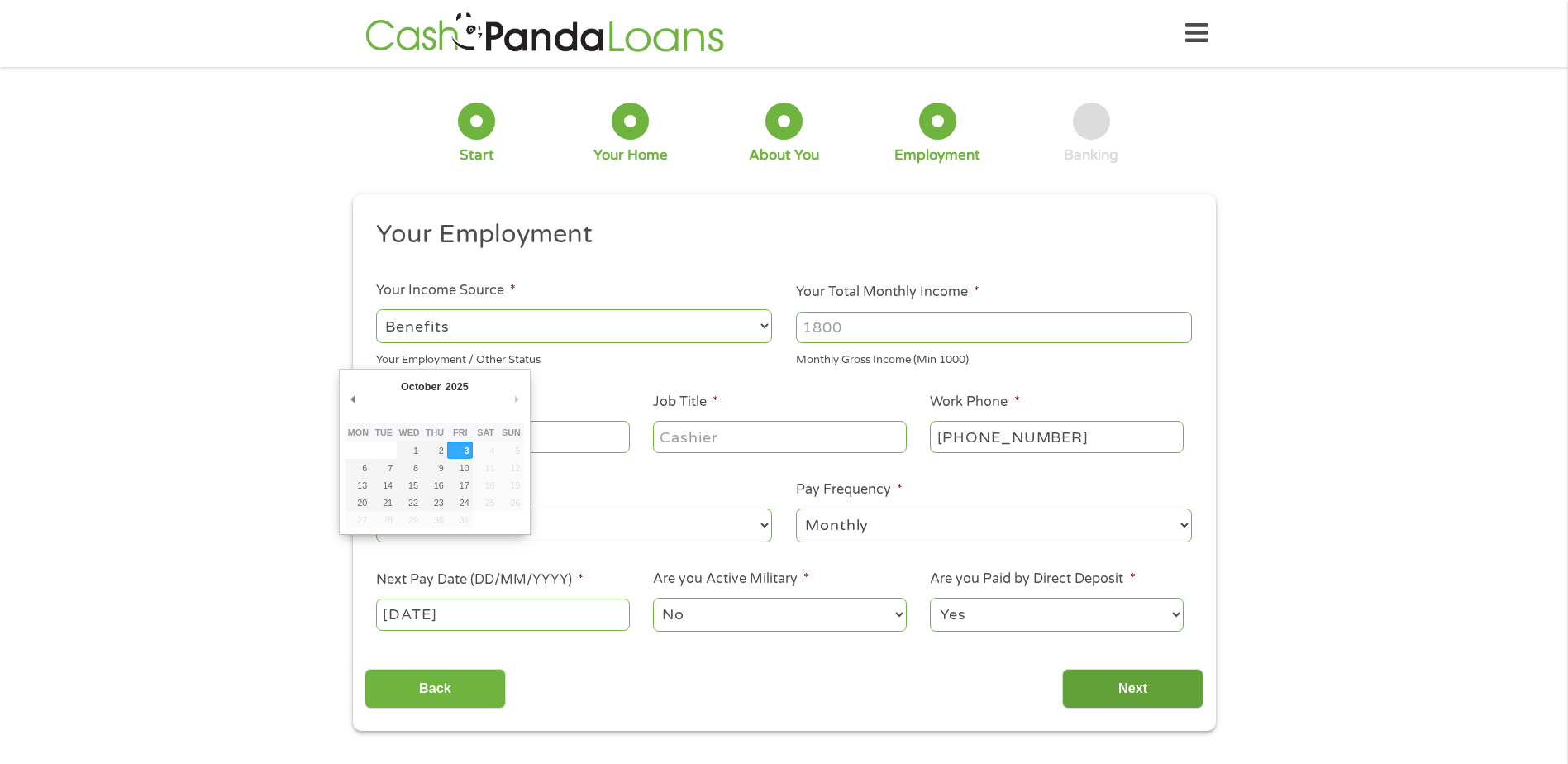
click at [1088, 690] on input "Next" at bounding box center [1133, 689] width 141 height 41
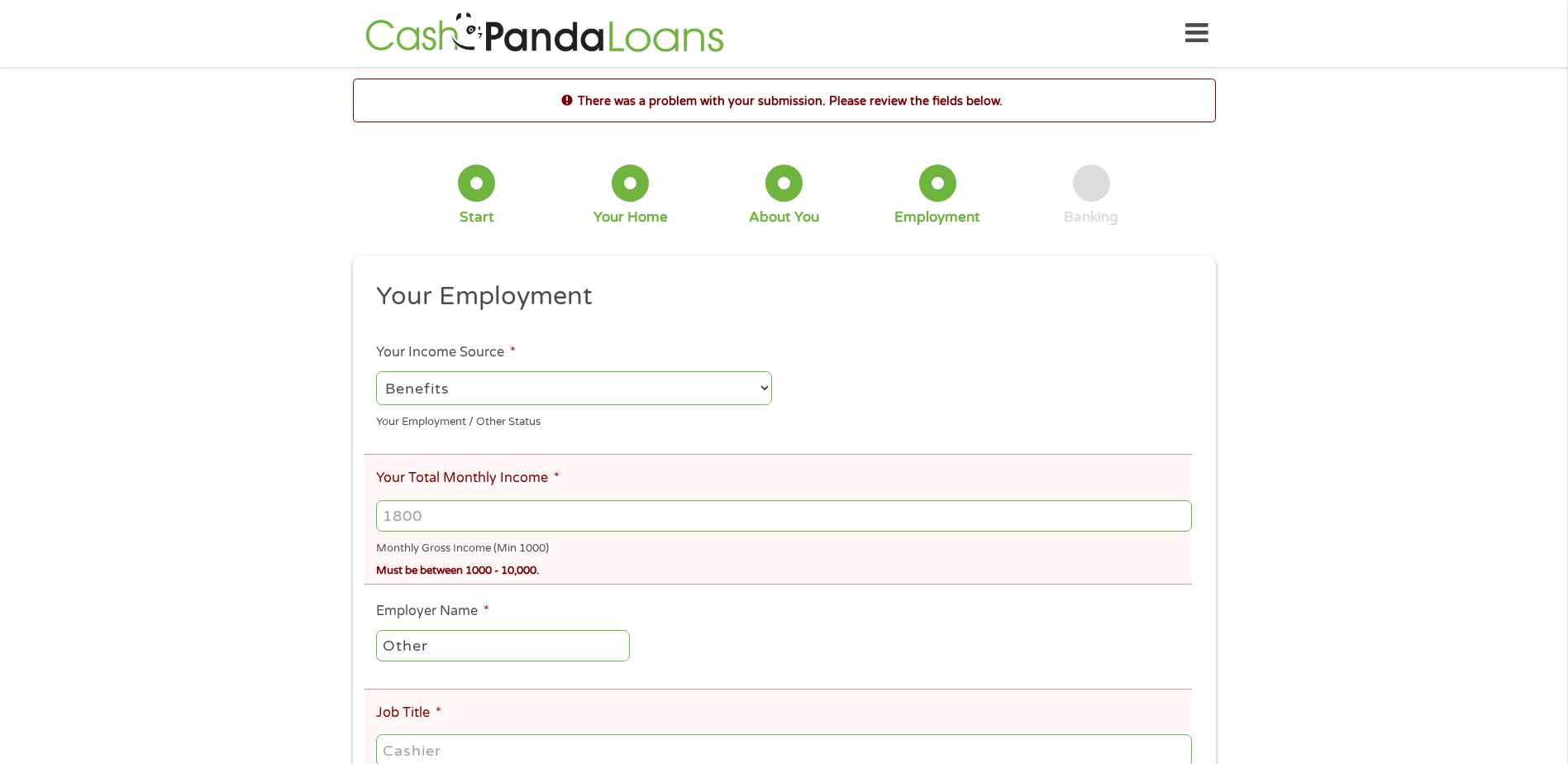
click at [771, 384] on select "--- Choose one --- Employment [DEMOGRAPHIC_DATA] Benefits" at bounding box center [574, 387] width 395 height 34
click at [1412, 446] on div "There was a problem with your submission. Please review the fields below. 1 Sta…" at bounding box center [784, 616] width 1568 height 1075
click at [430, 516] on input "Your Total Monthly Income *" at bounding box center [784, 515] width 814 height 32
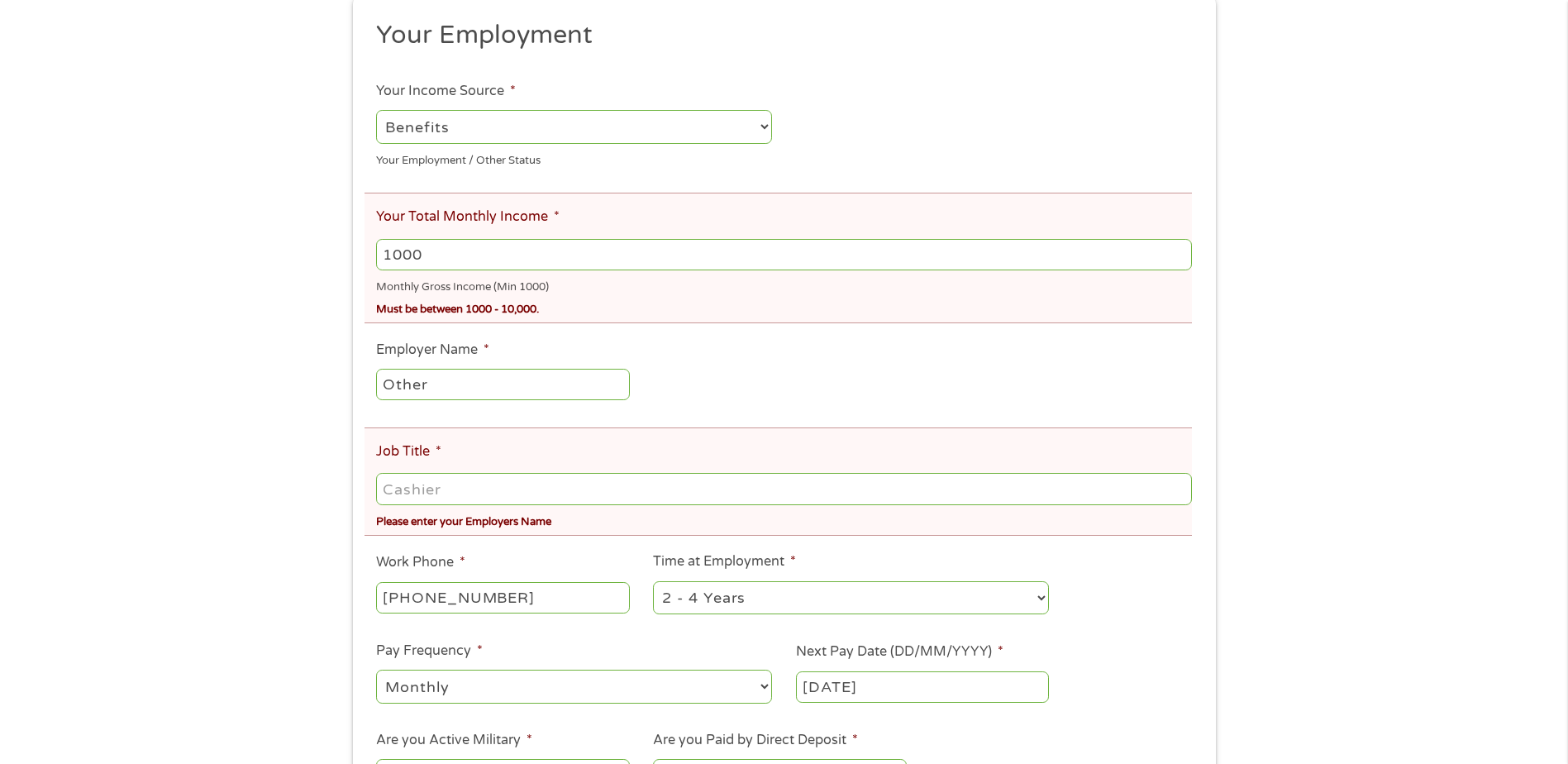
scroll to position [255, 0]
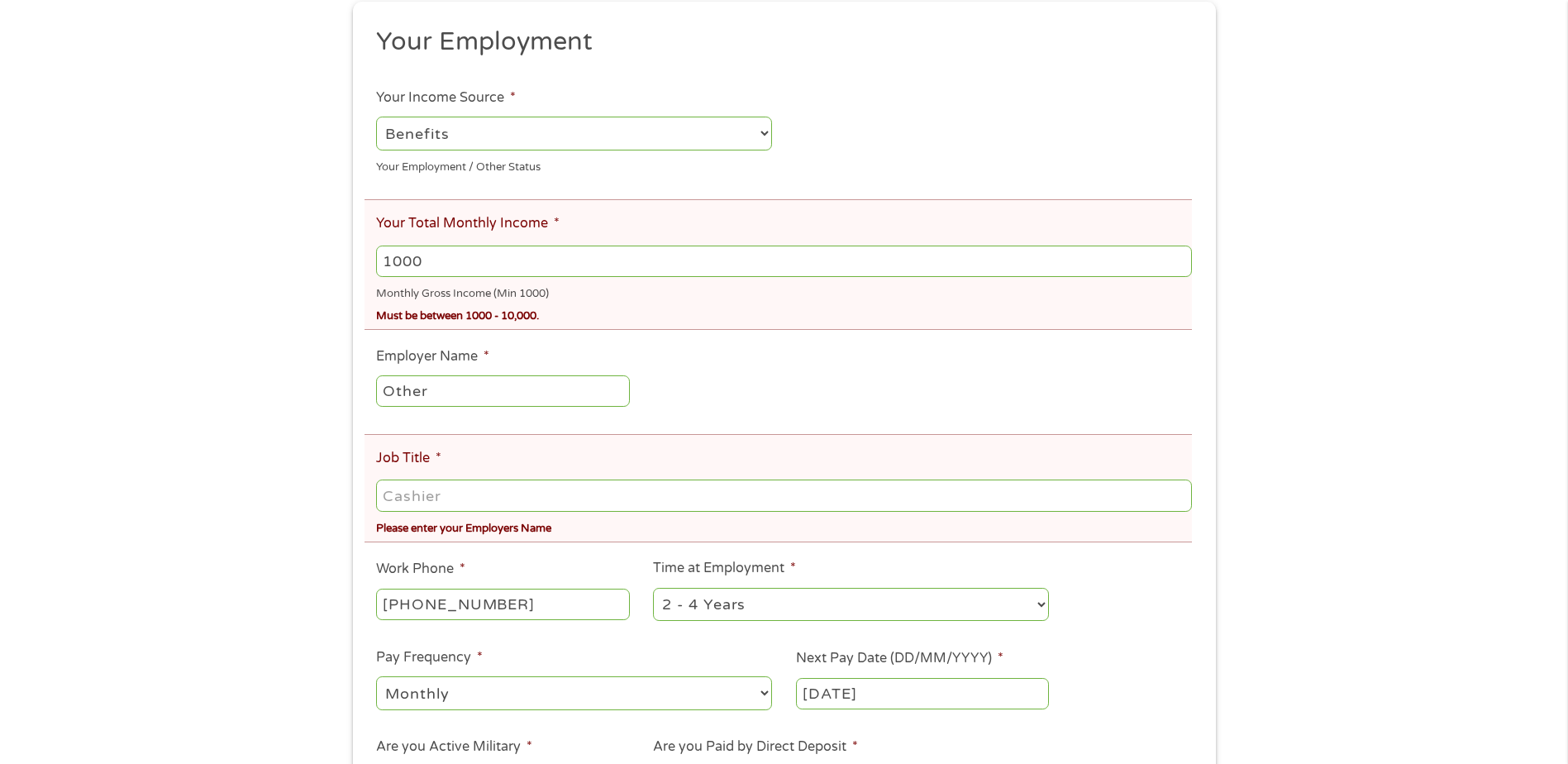
click at [429, 254] on input "1000" at bounding box center [784, 261] width 814 height 32
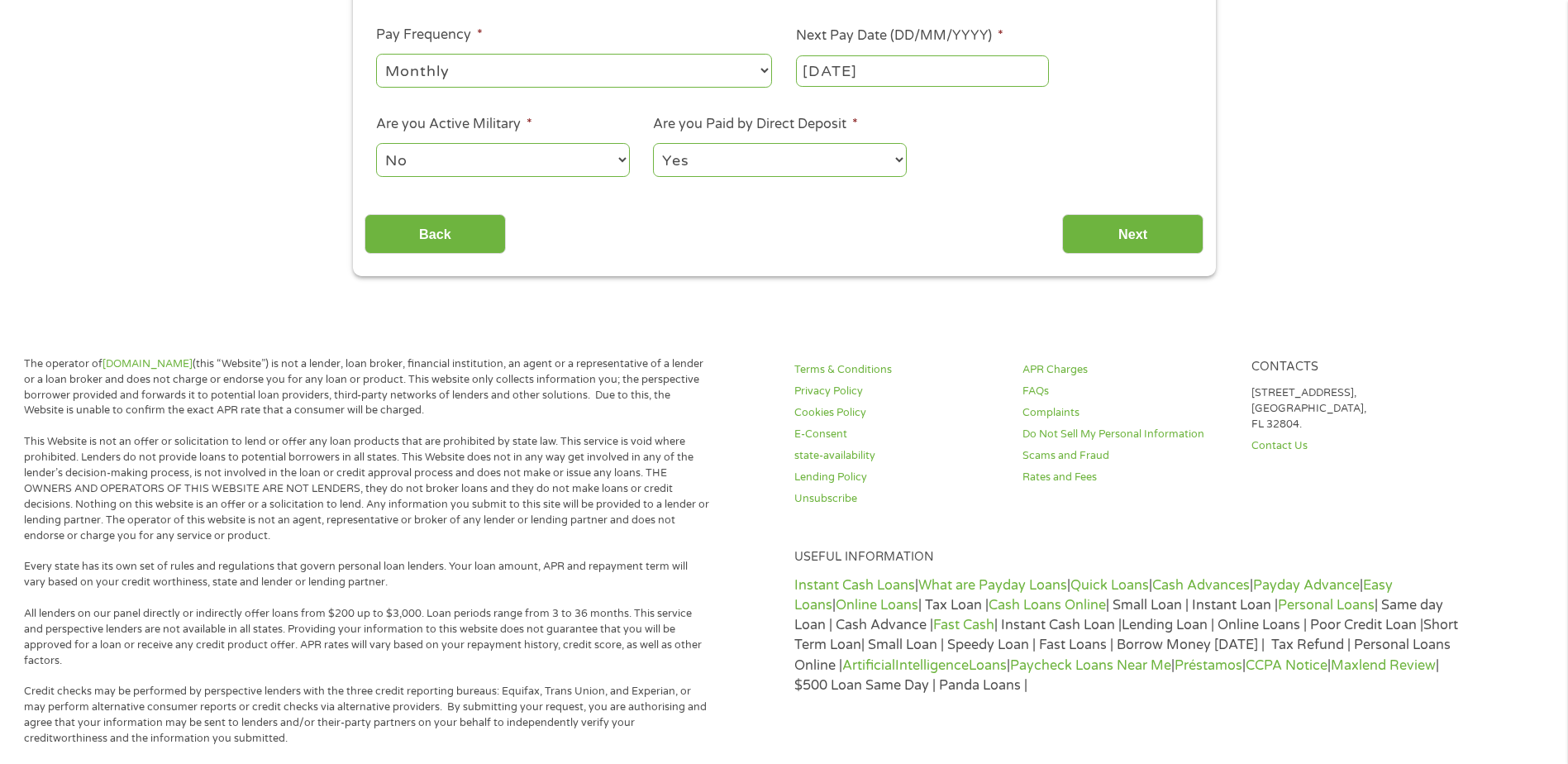
scroll to position [923, 0]
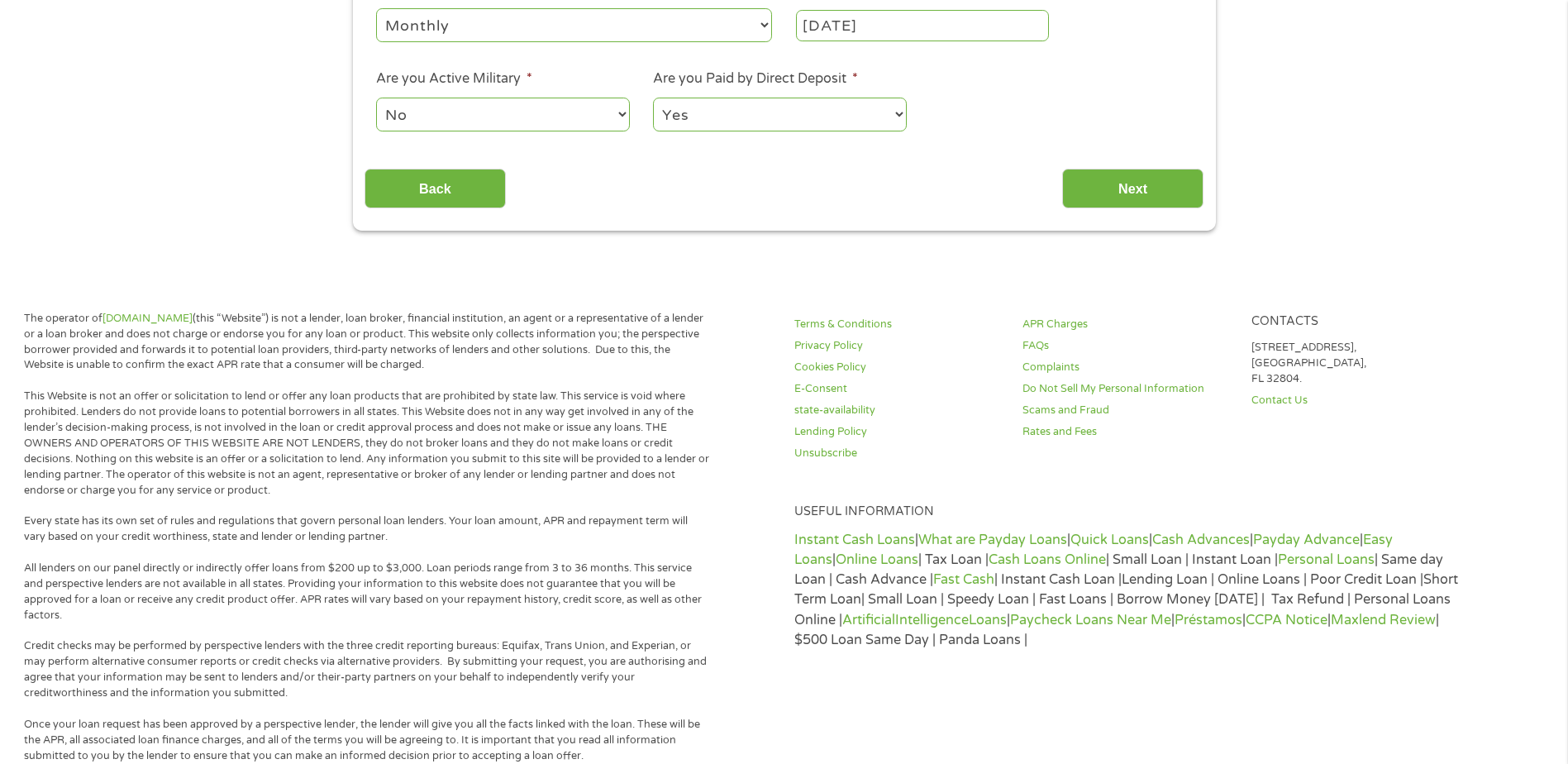
type input "1000"
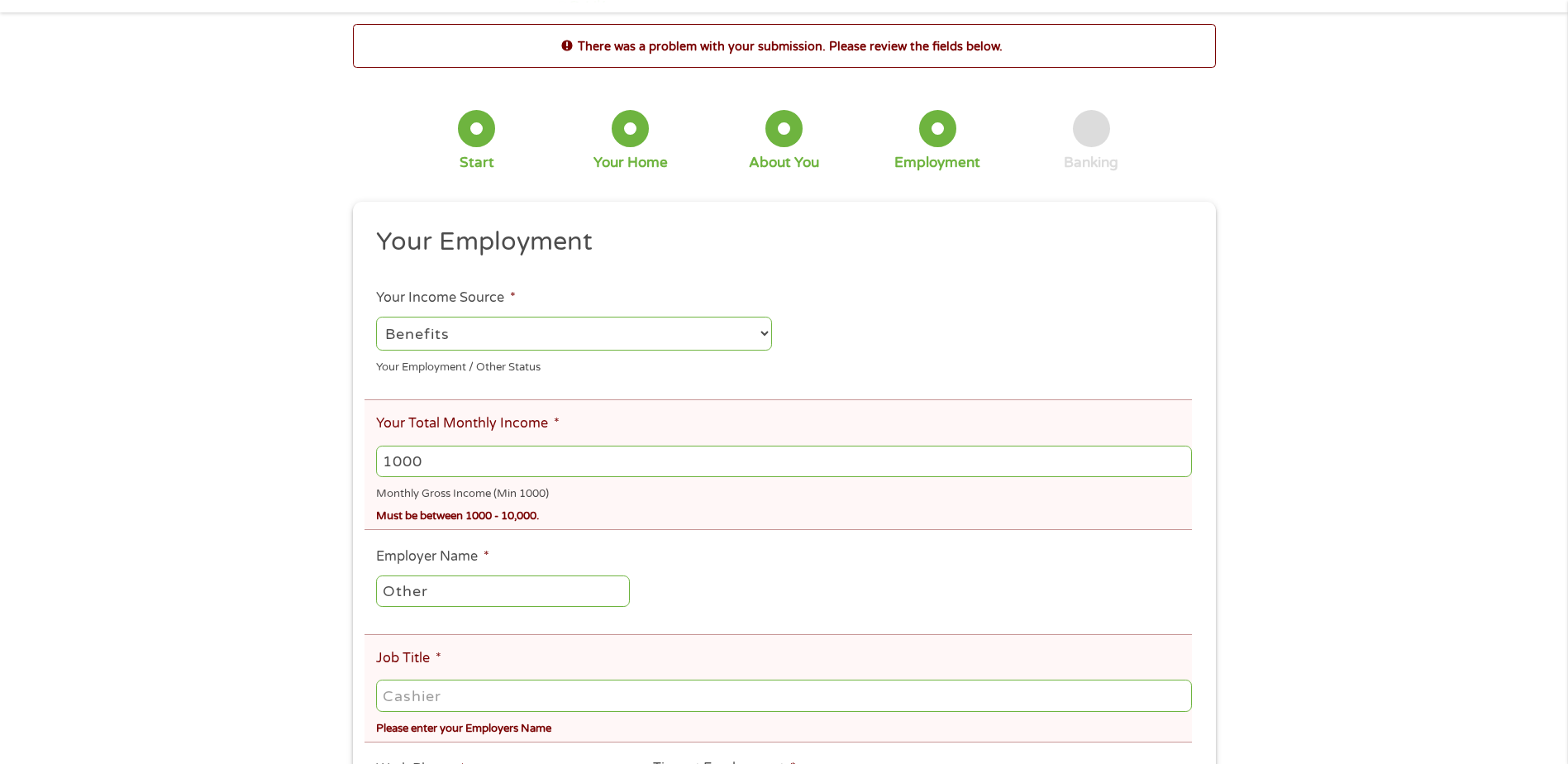
scroll to position [83, 0]
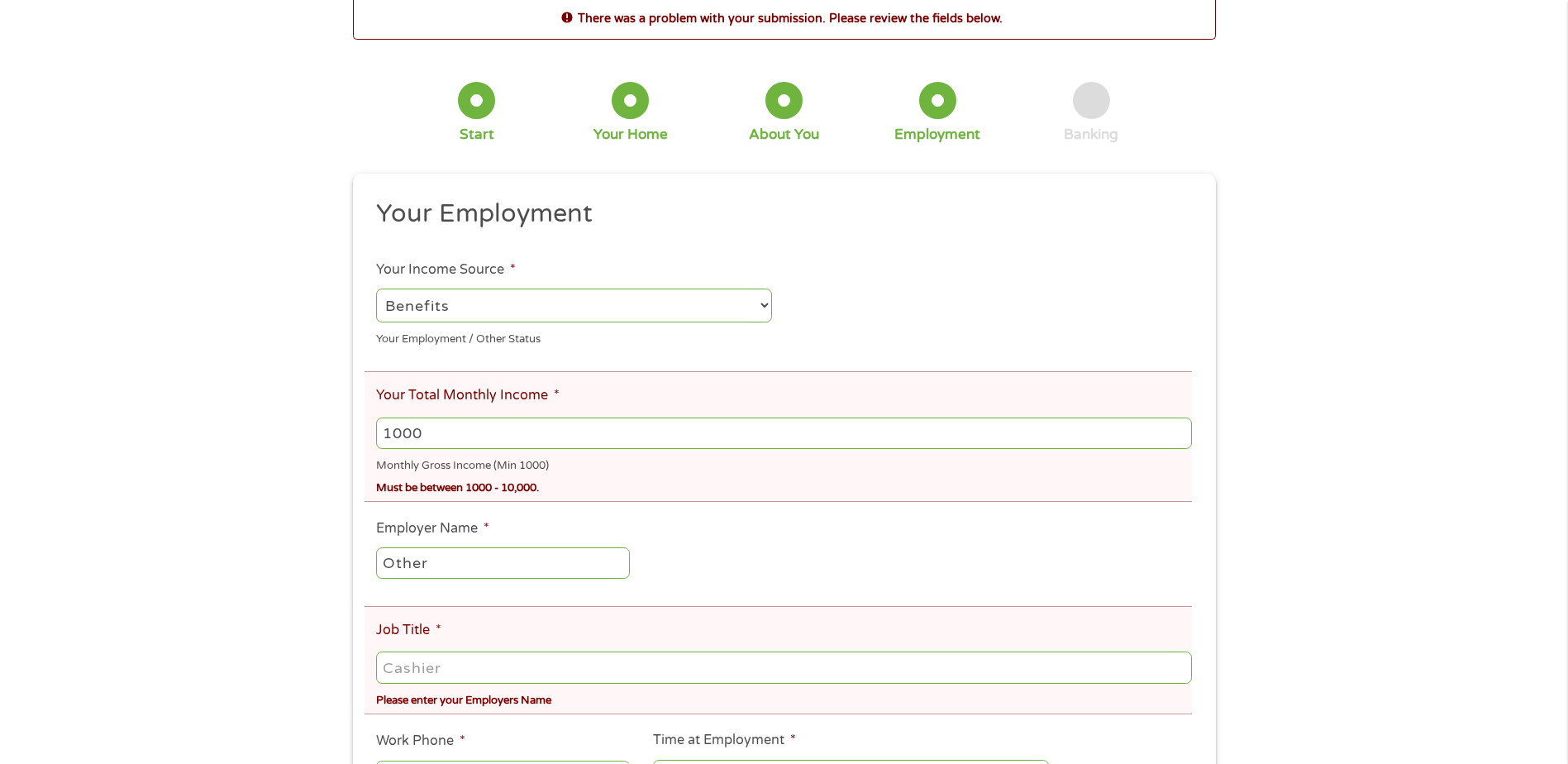
click at [615, 568] on input "Other" at bounding box center [502, 563] width 253 height 32
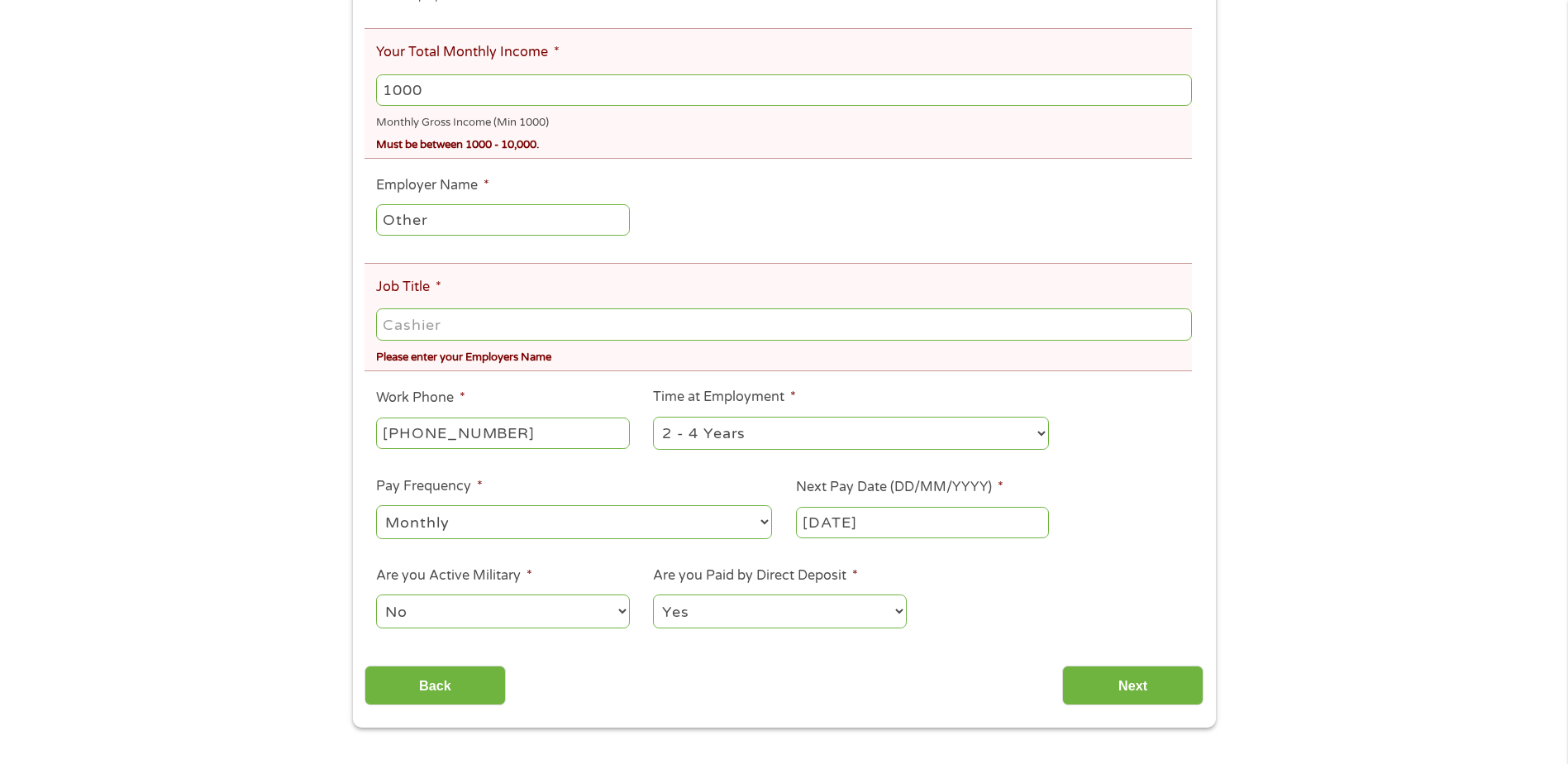
scroll to position [661, 0]
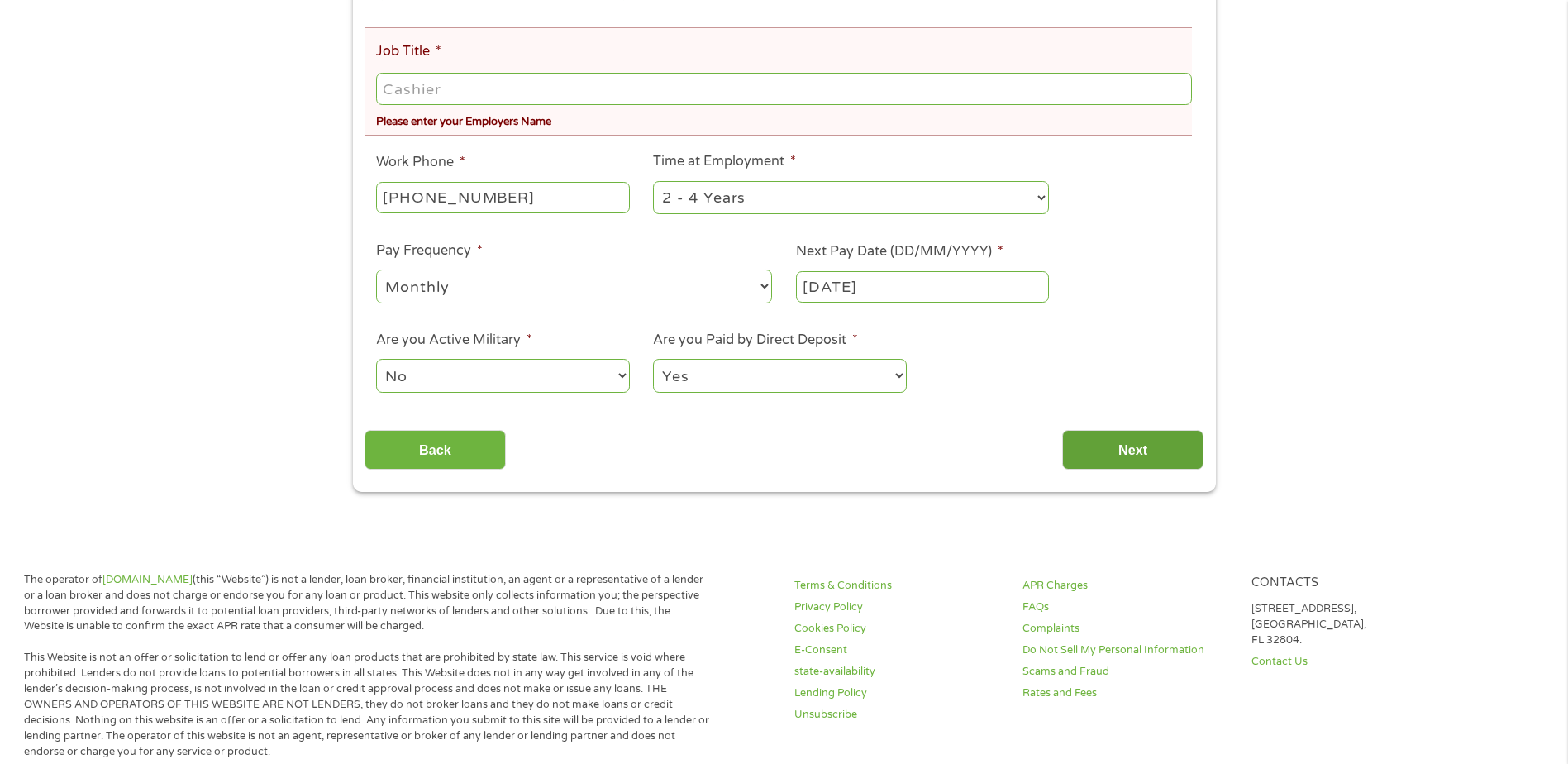
click at [1137, 446] on input "Next" at bounding box center [1133, 450] width 141 height 41
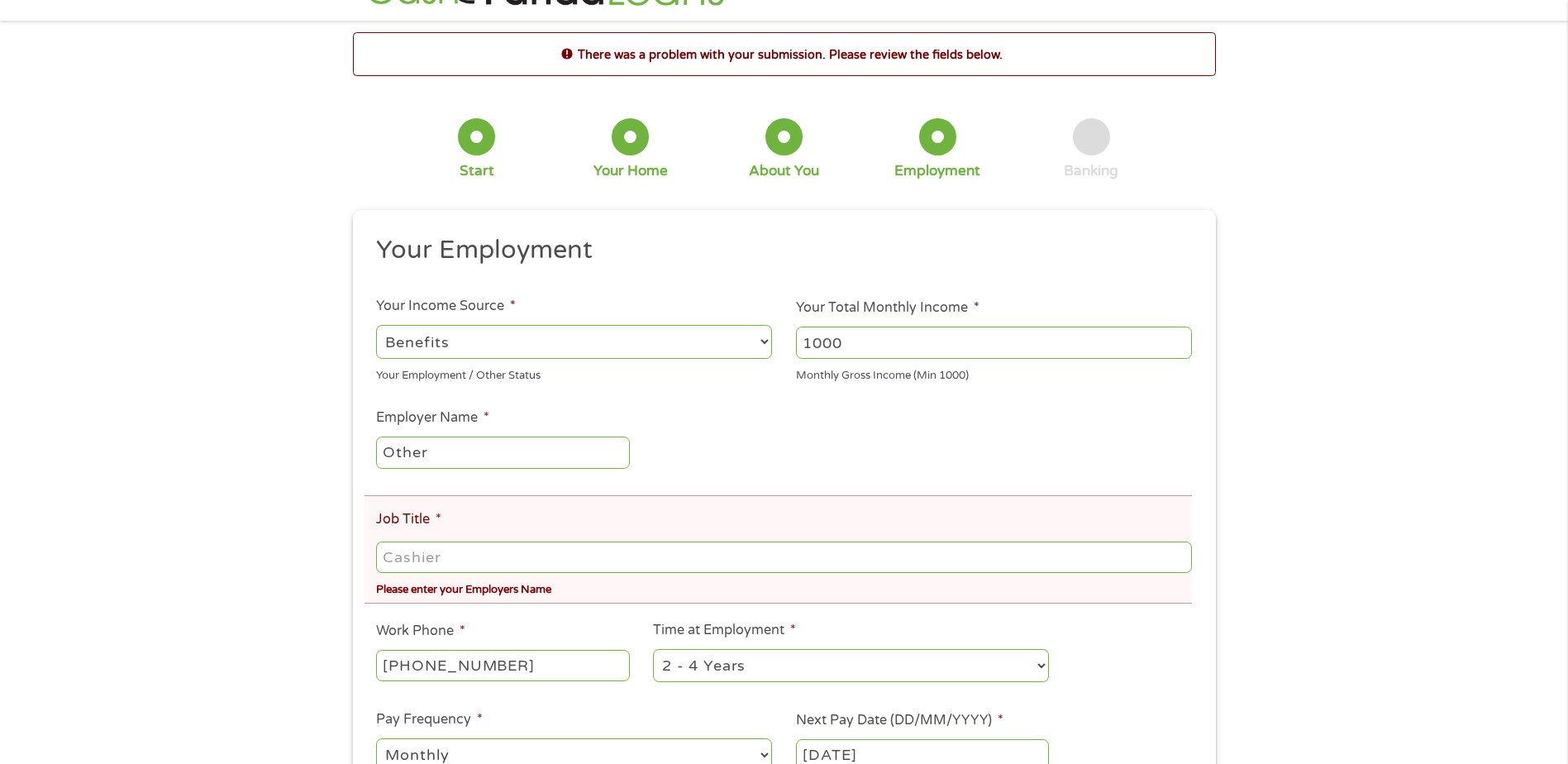
scroll to position [0, 0]
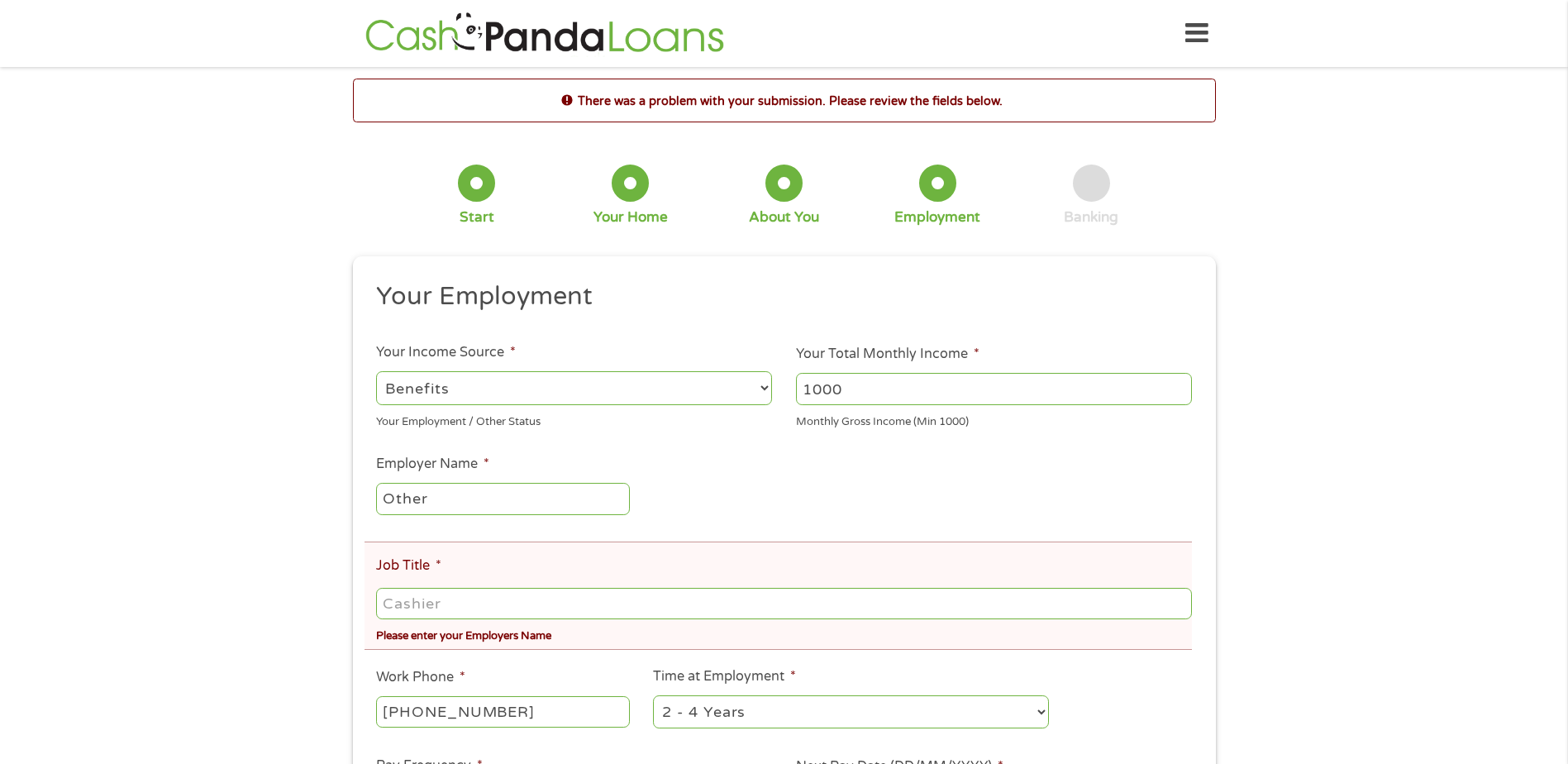
click at [1178, 401] on input "1000" at bounding box center [994, 388] width 395 height 32
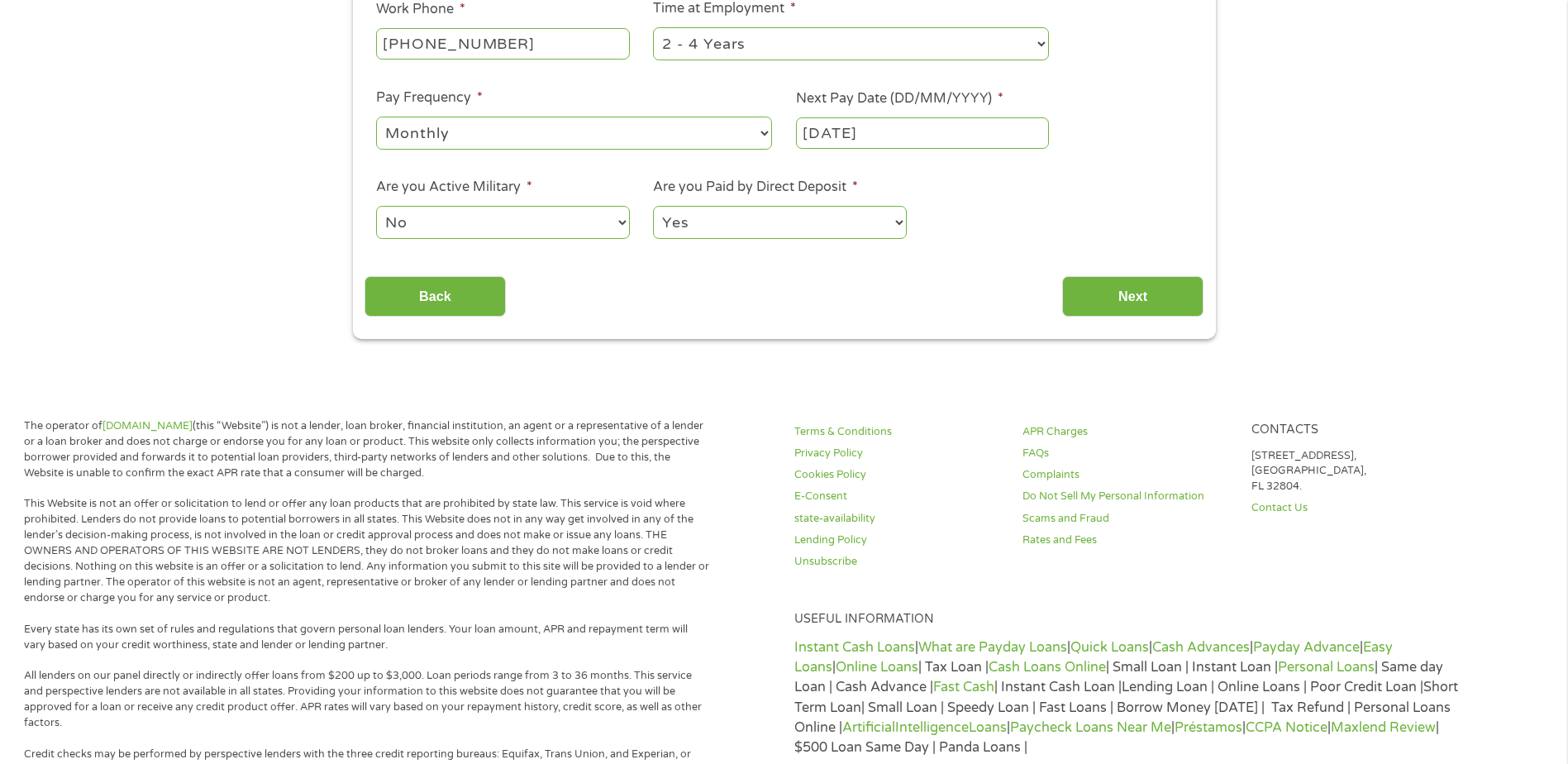
type input "1000"
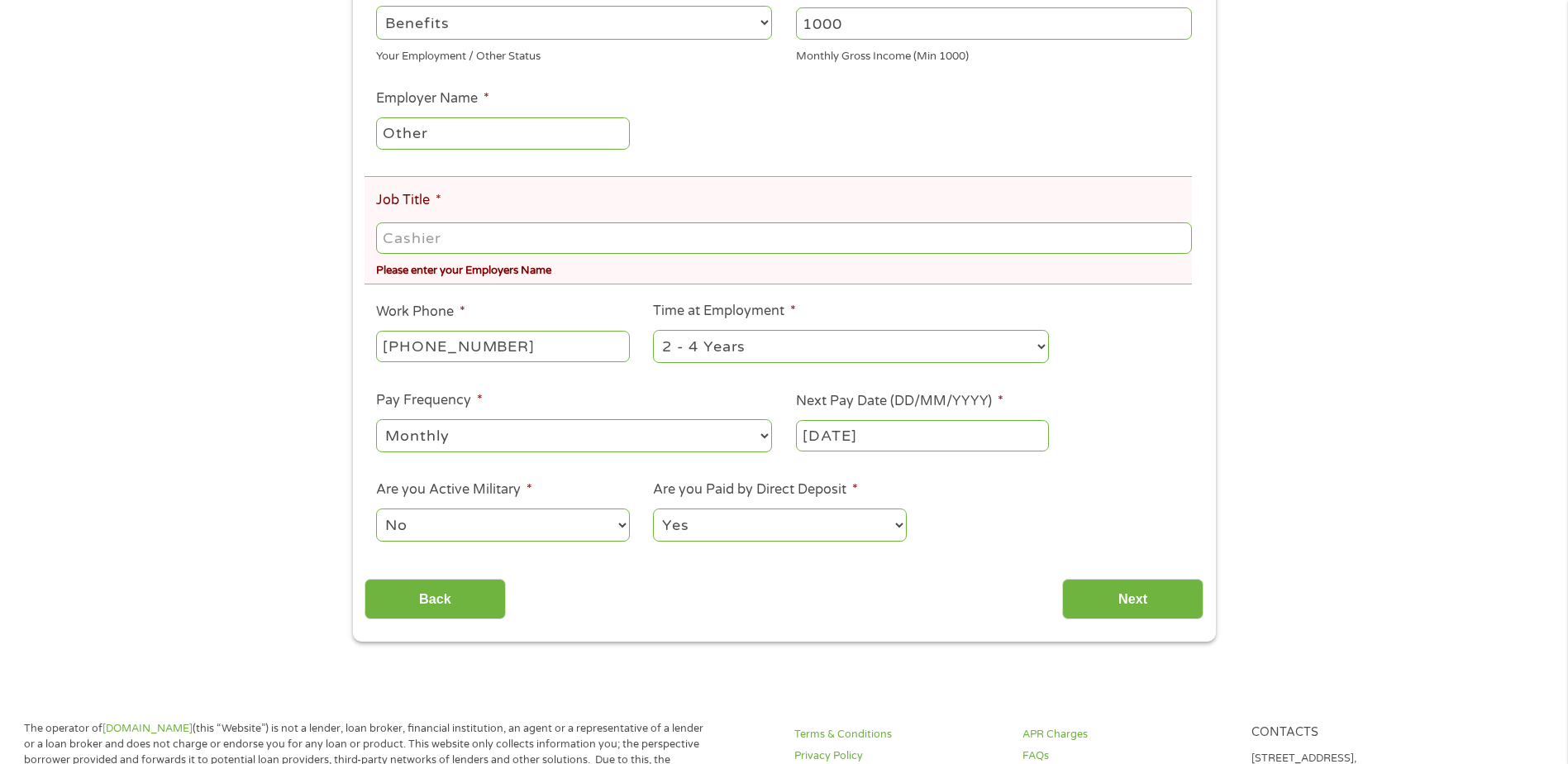
scroll to position [338, 0]
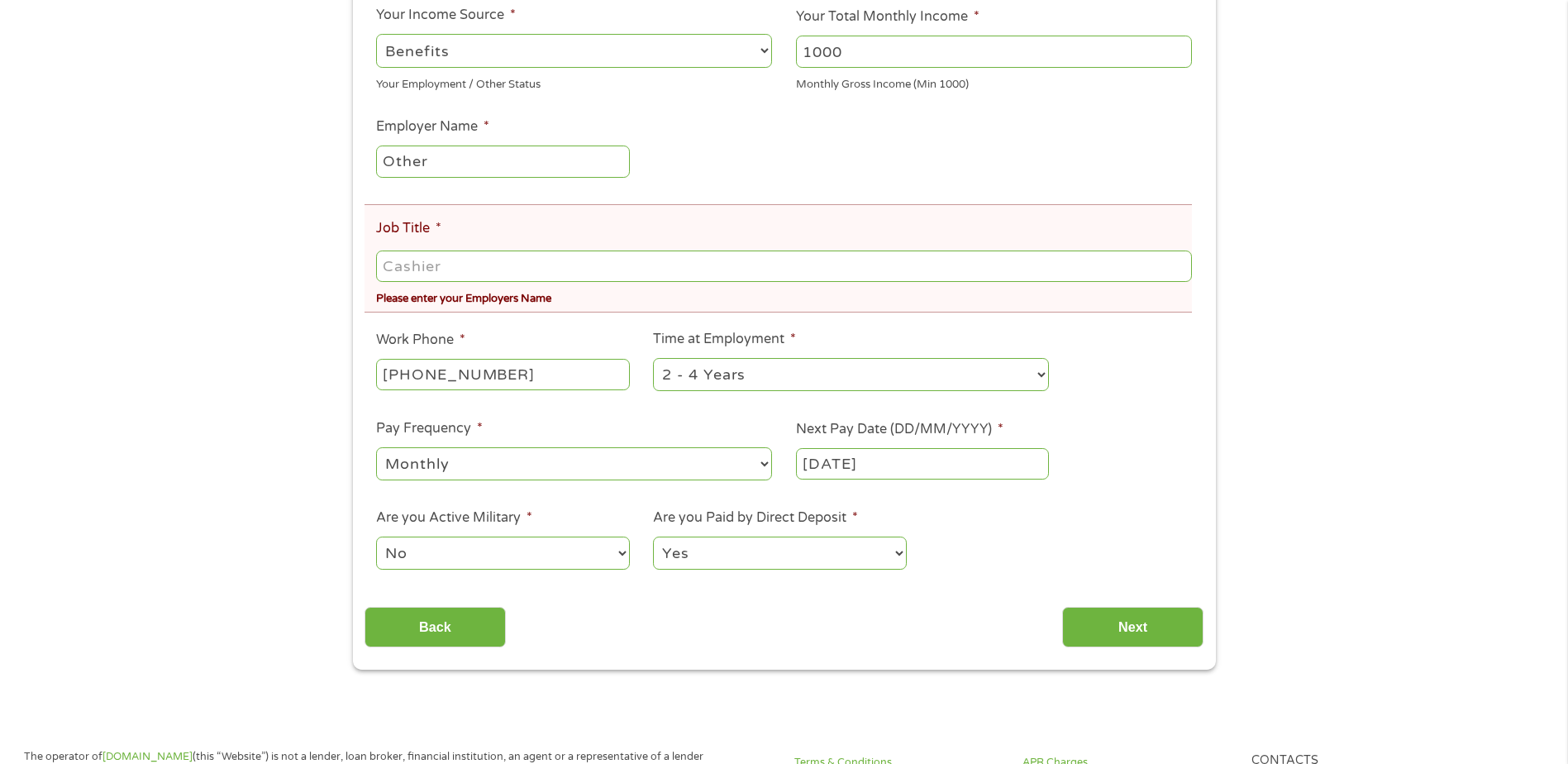
click at [482, 264] on input "Job Title *" at bounding box center [784, 266] width 814 height 32
type input "d"
type input "Disability"
click at [1122, 620] on input "Next" at bounding box center [1133, 627] width 141 height 41
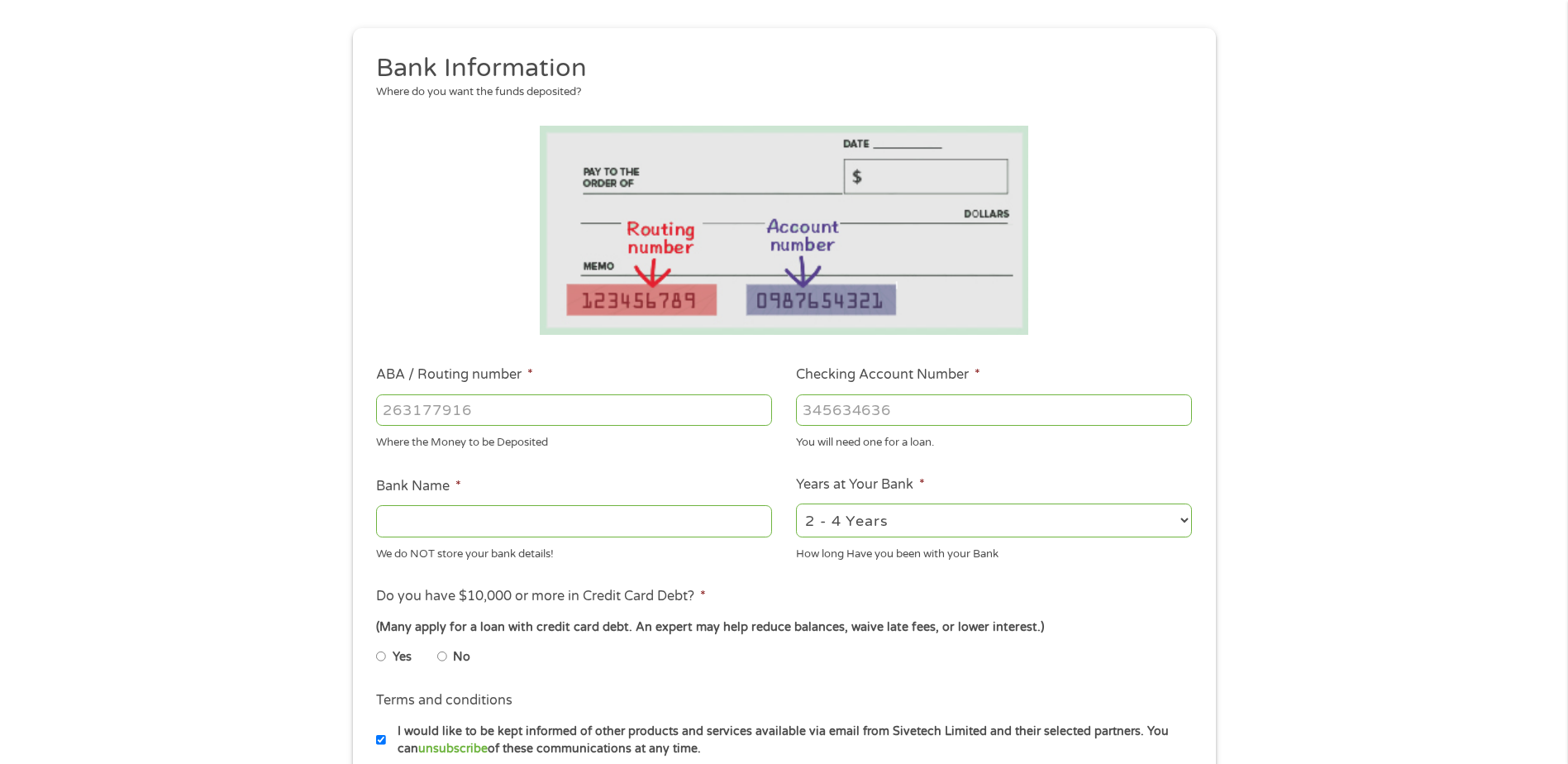
scroll to position [165, 0]
click at [445, 660] on input "No" at bounding box center [442, 657] width 10 height 26
radio input "true"
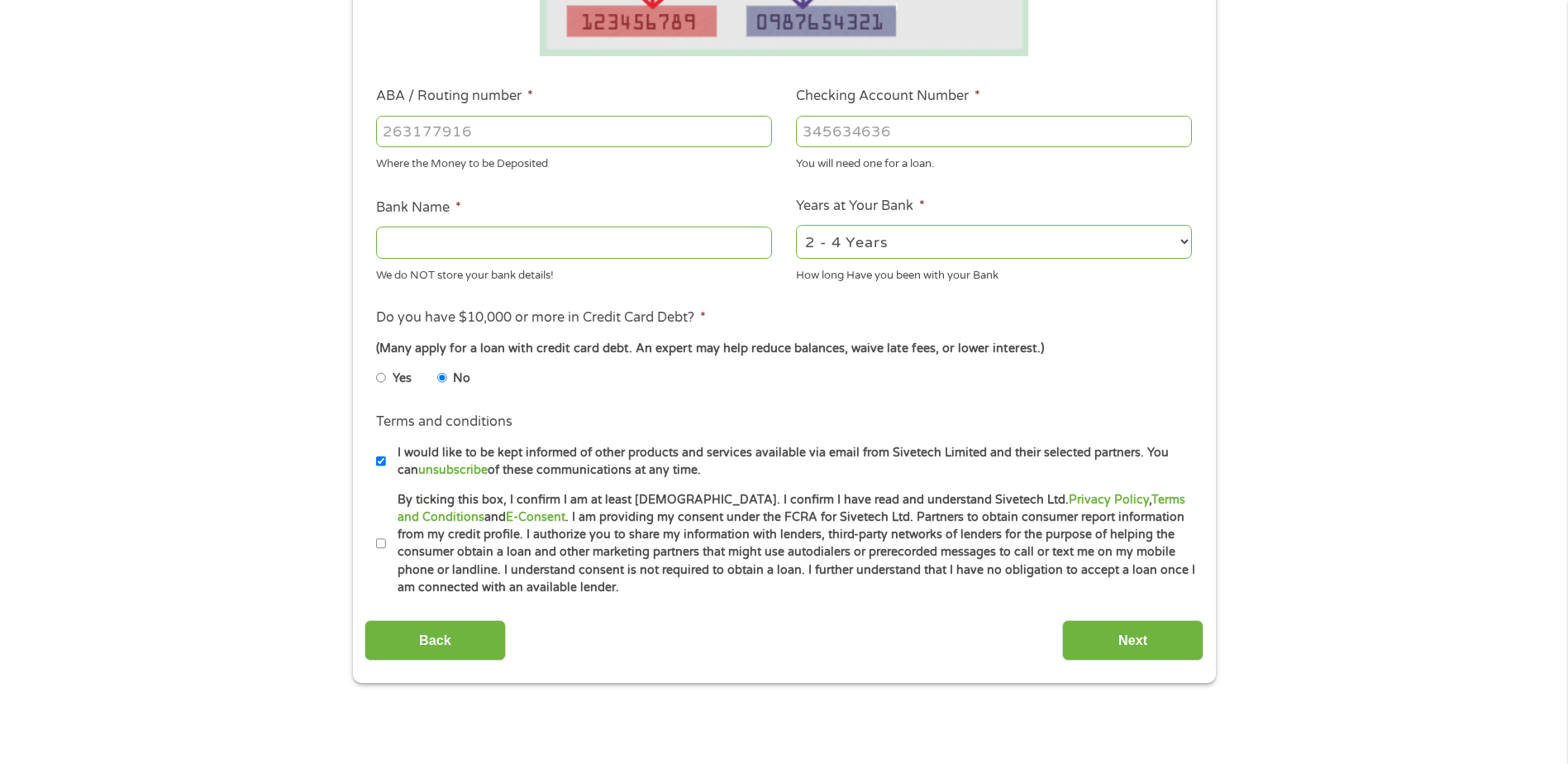
scroll to position [496, 0]
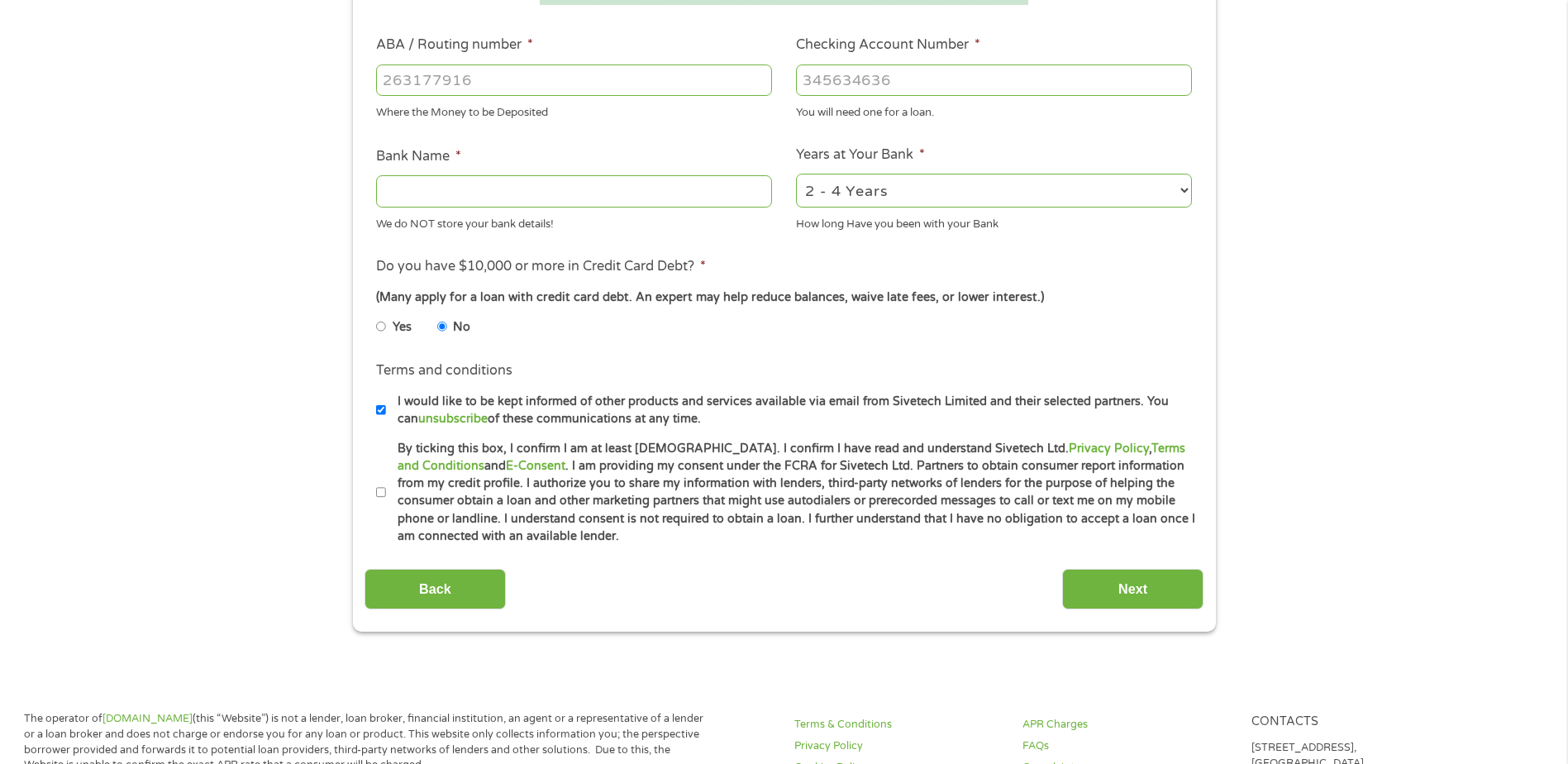
click at [382, 490] on input "By ticking this box, I confirm I am at least [DEMOGRAPHIC_DATA]. I confirm I ha…" at bounding box center [381, 493] width 10 height 26
checkbox input "true"
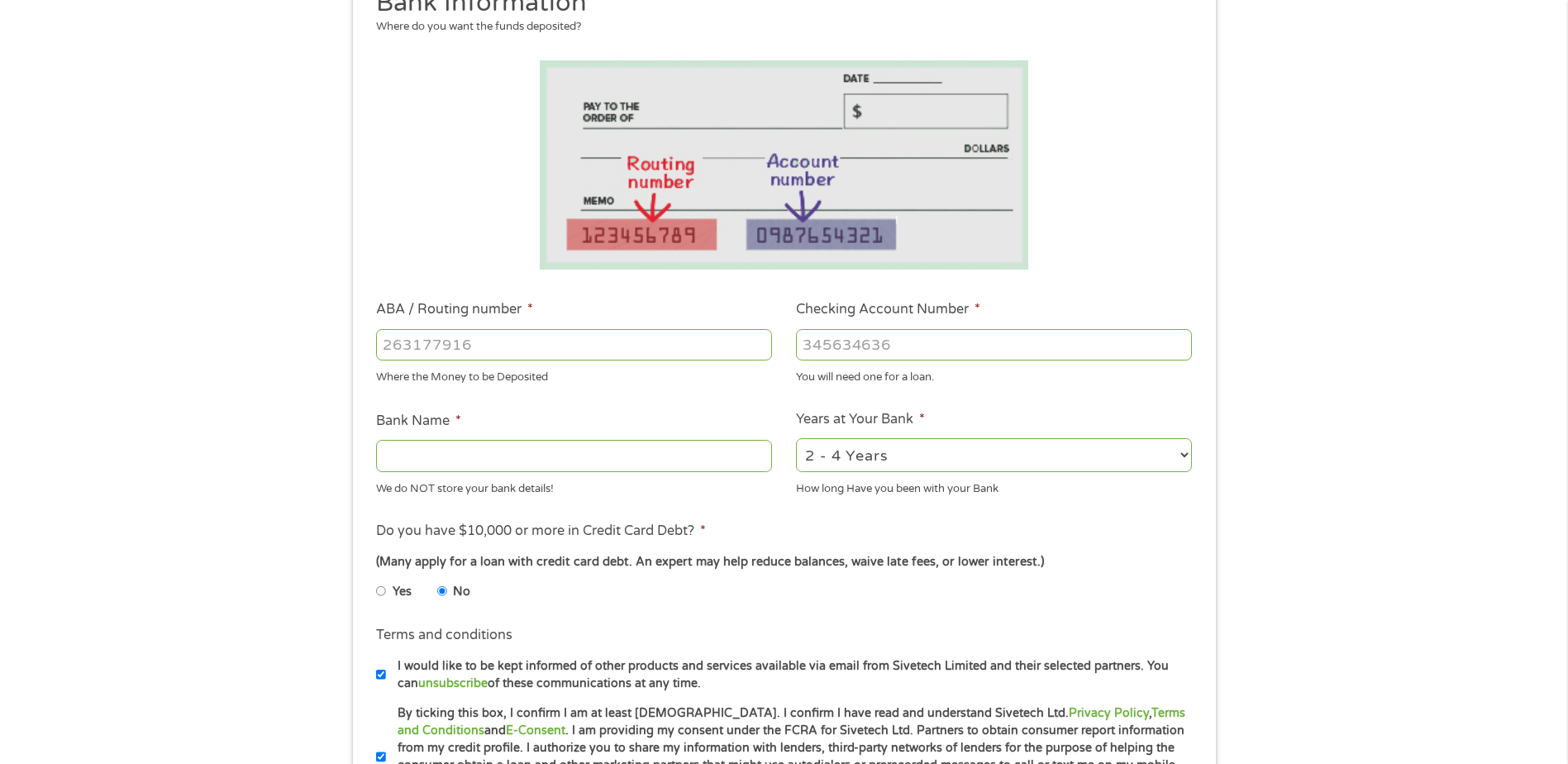
scroll to position [165, 0]
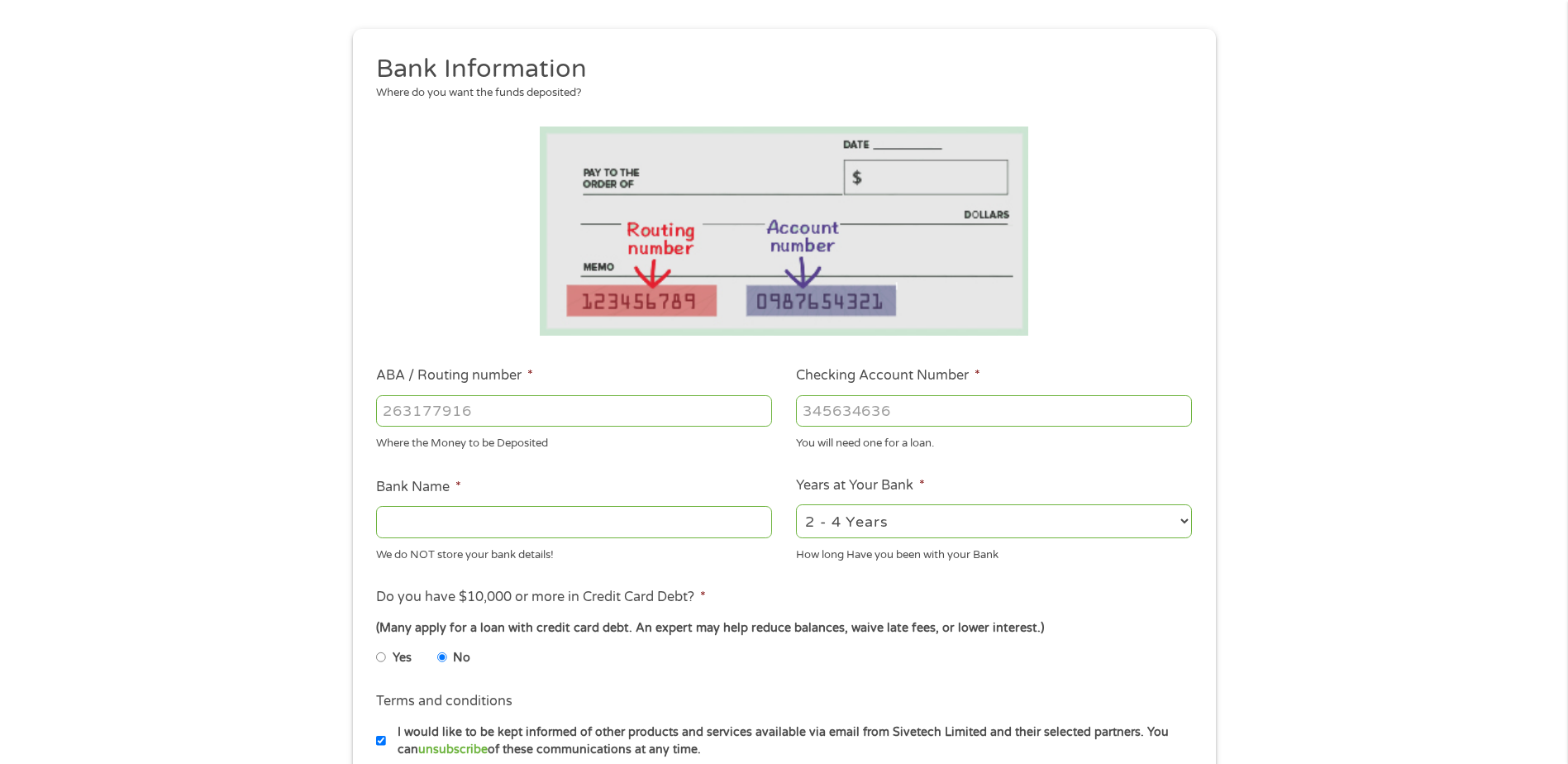
click at [453, 521] on input "Bank Name *" at bounding box center [574, 522] width 395 height 32
type input "RIVER BANK"
click at [485, 405] on input "ABA / Routing number *" at bounding box center [574, 411] width 395 height 32
click at [417, 411] on input "0" at bounding box center [574, 411] width 395 height 32
type input "-1"
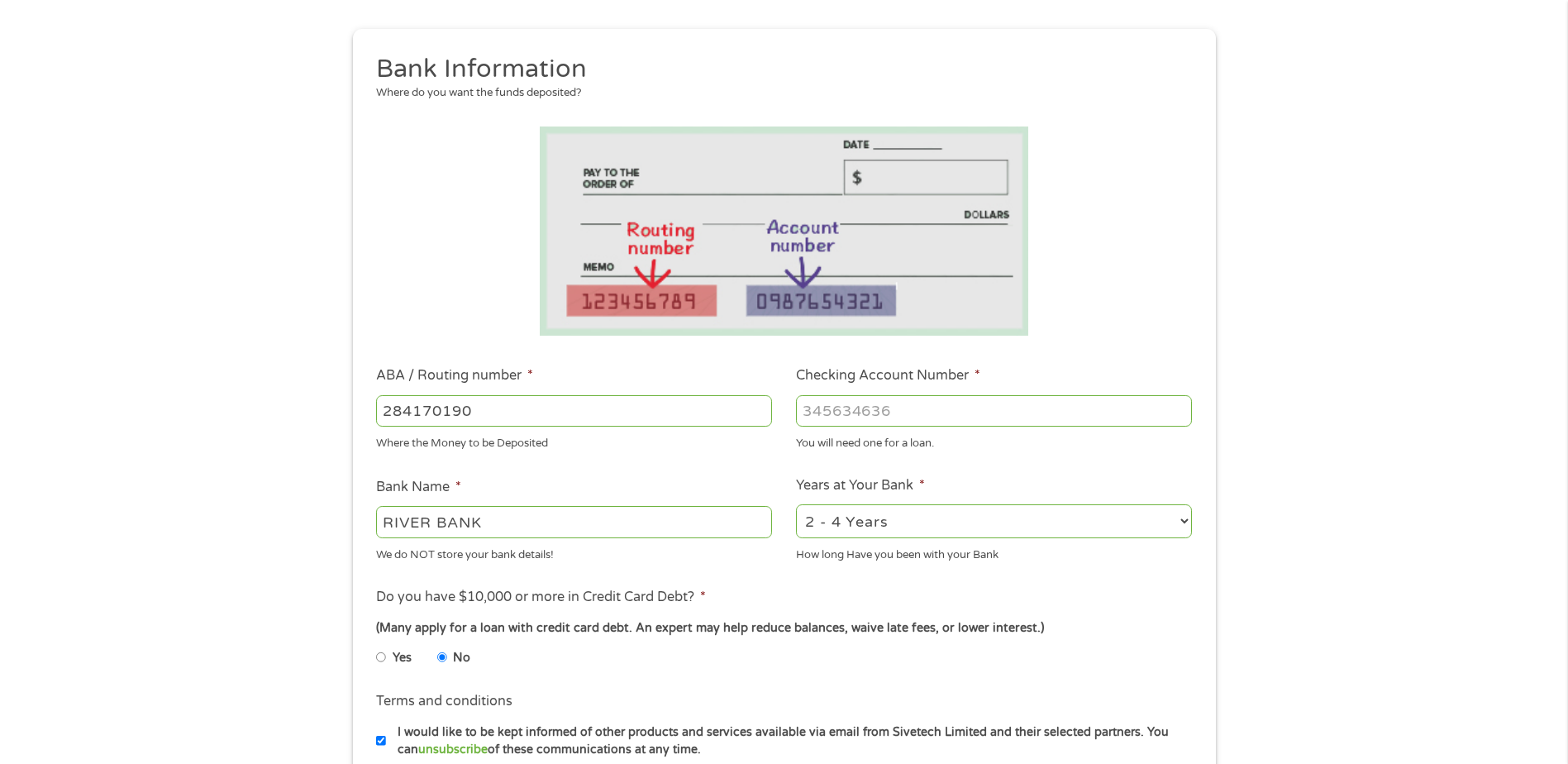
click at [489, 411] on input "284170190" at bounding box center [574, 411] width 395 height 32
type input "2"
type input "284170109"
type input "RIVERBANK"
type input "284170109"
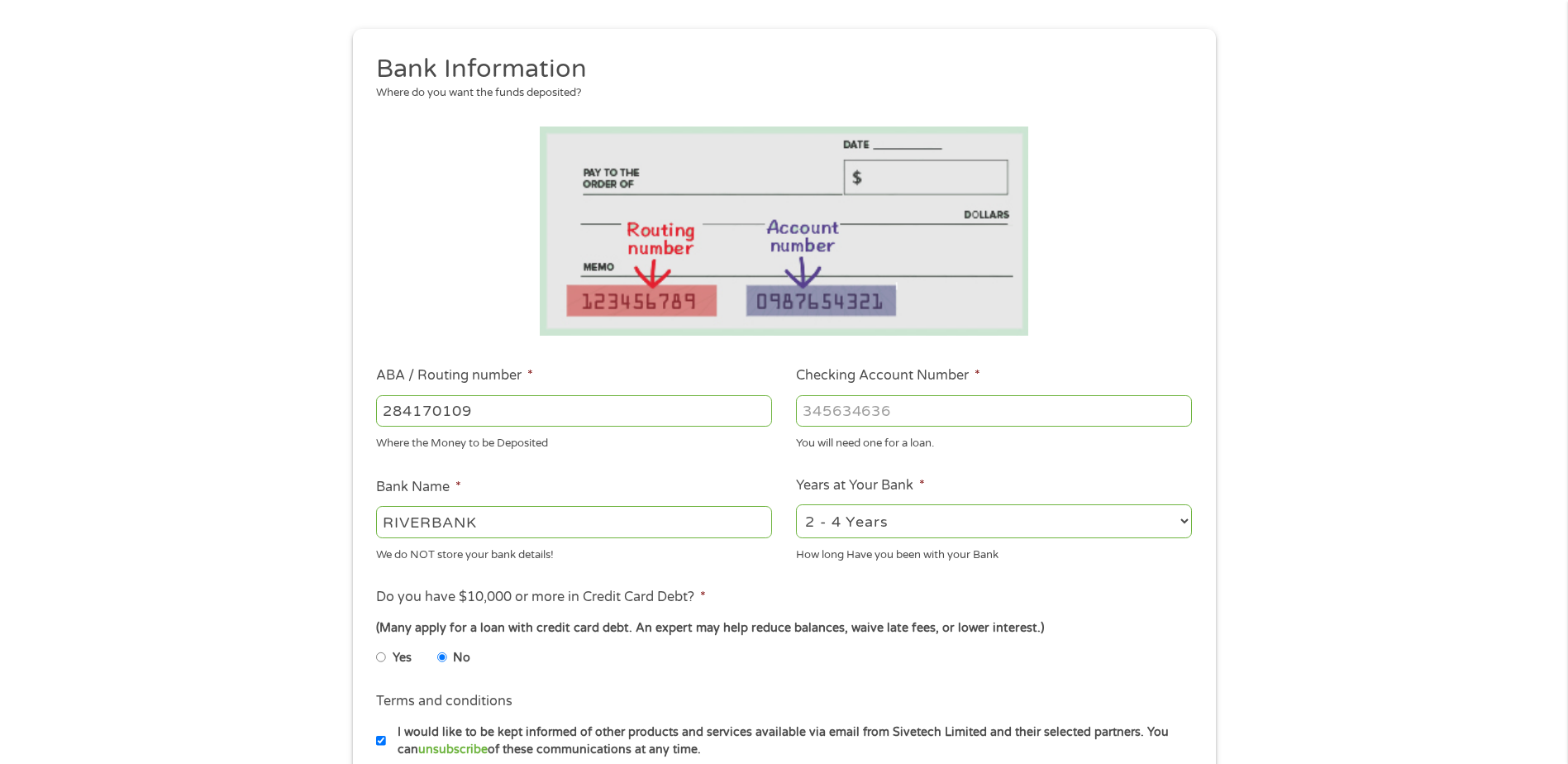
click at [900, 408] on input "Checking Account Number *" at bounding box center [994, 411] width 395 height 32
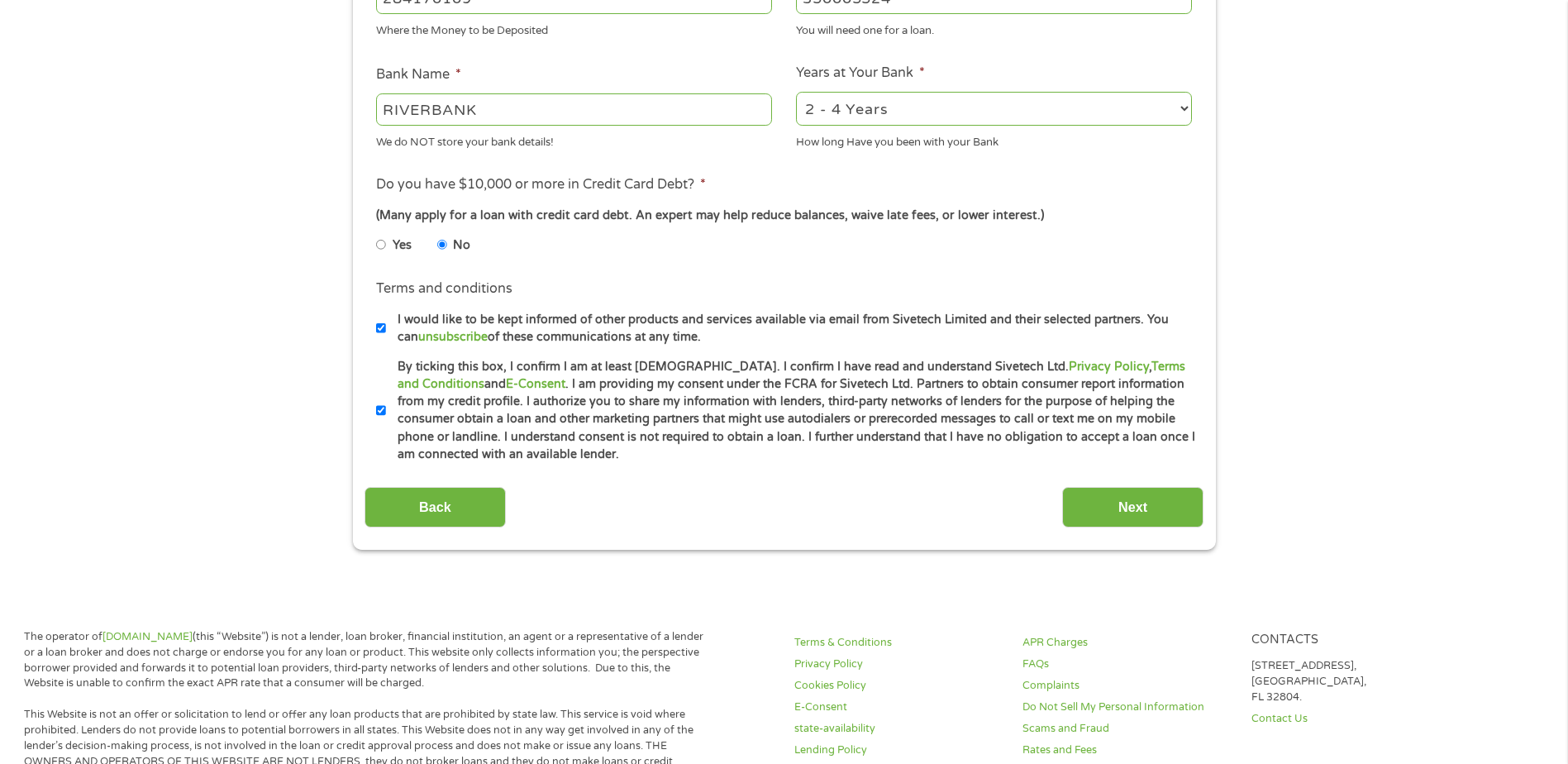
scroll to position [579, 0]
type input "350005524"
click at [1109, 504] on input "Next" at bounding box center [1133, 506] width 141 height 41
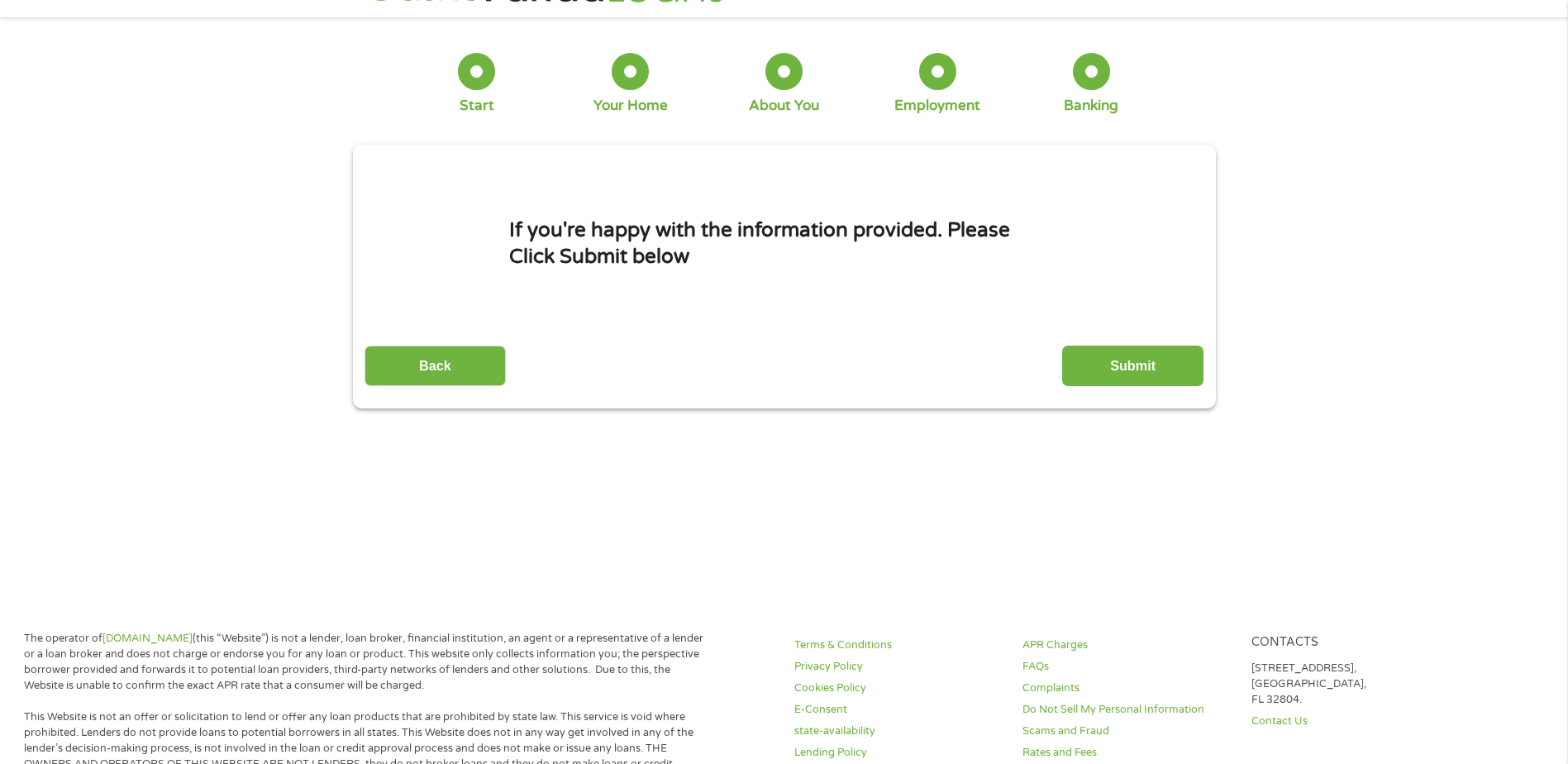
scroll to position [0, 0]
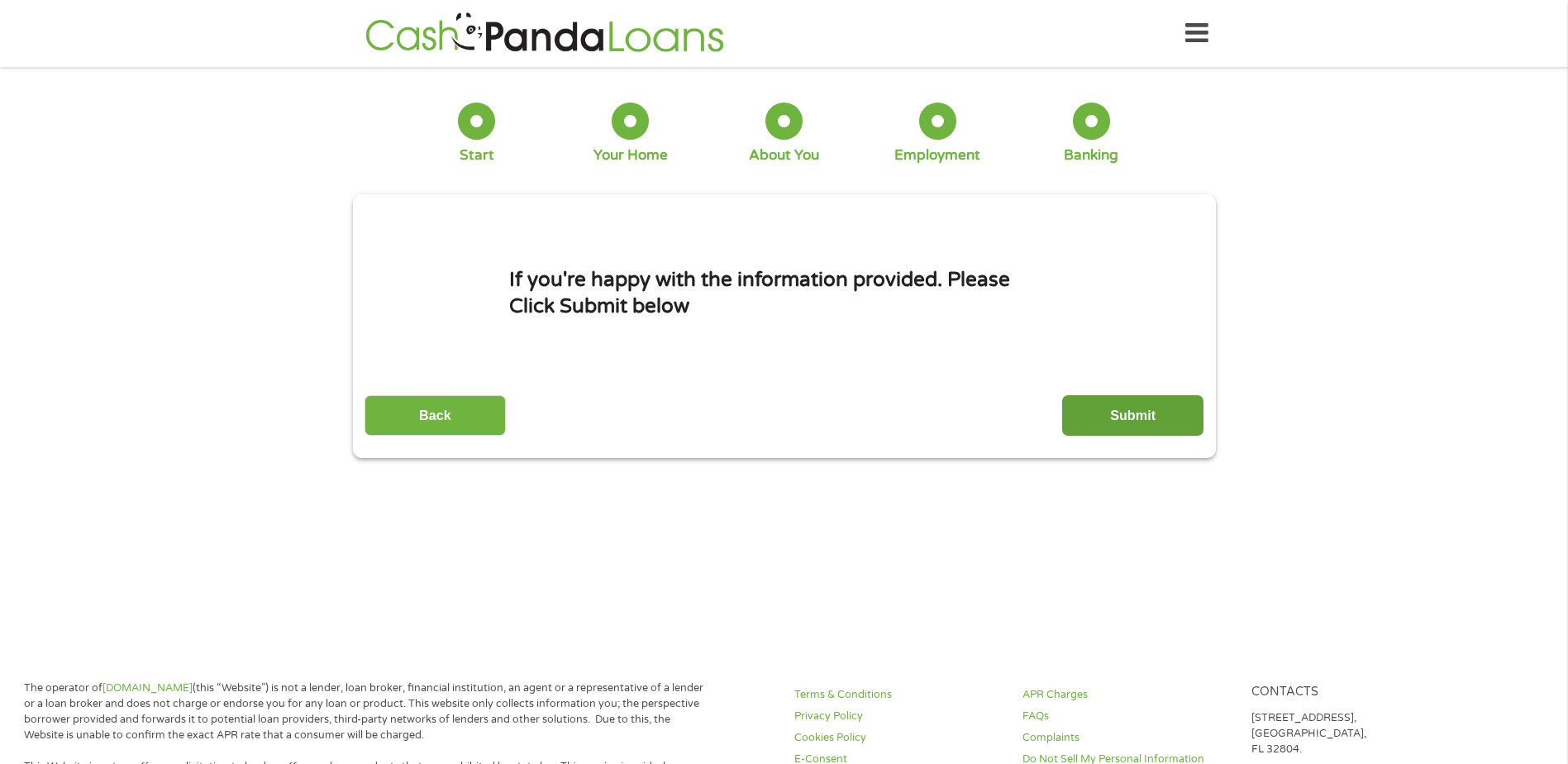
click at [1143, 421] on input "Submit" at bounding box center [1133, 416] width 141 height 41
